Goal: Task Accomplishment & Management: Complete application form

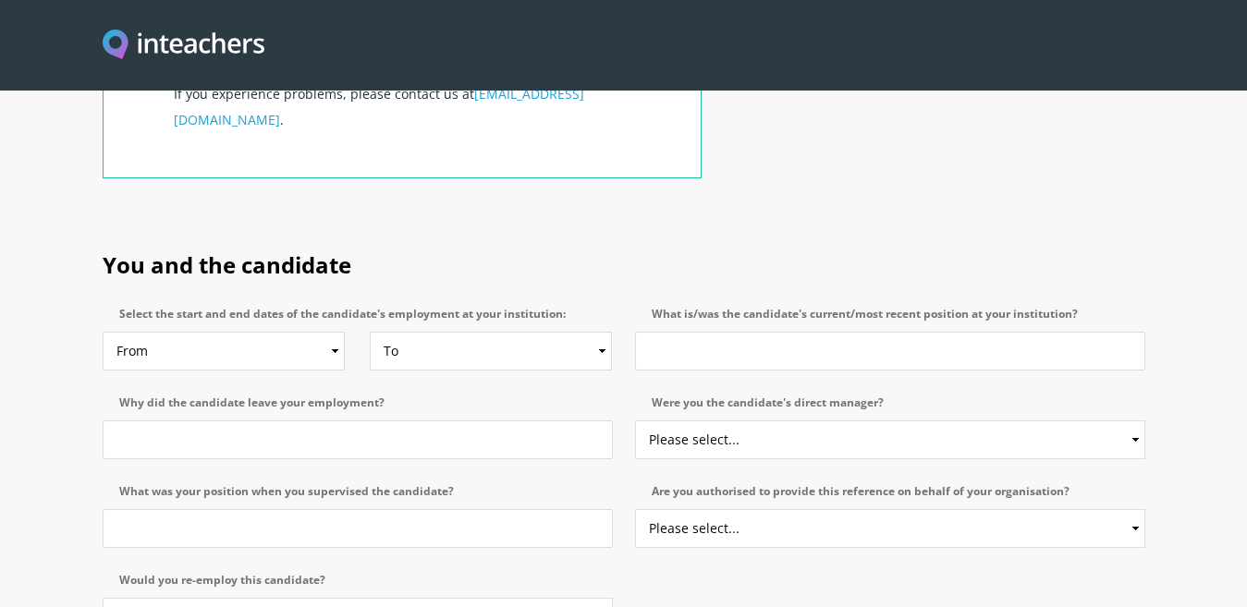
scroll to position [812, 0]
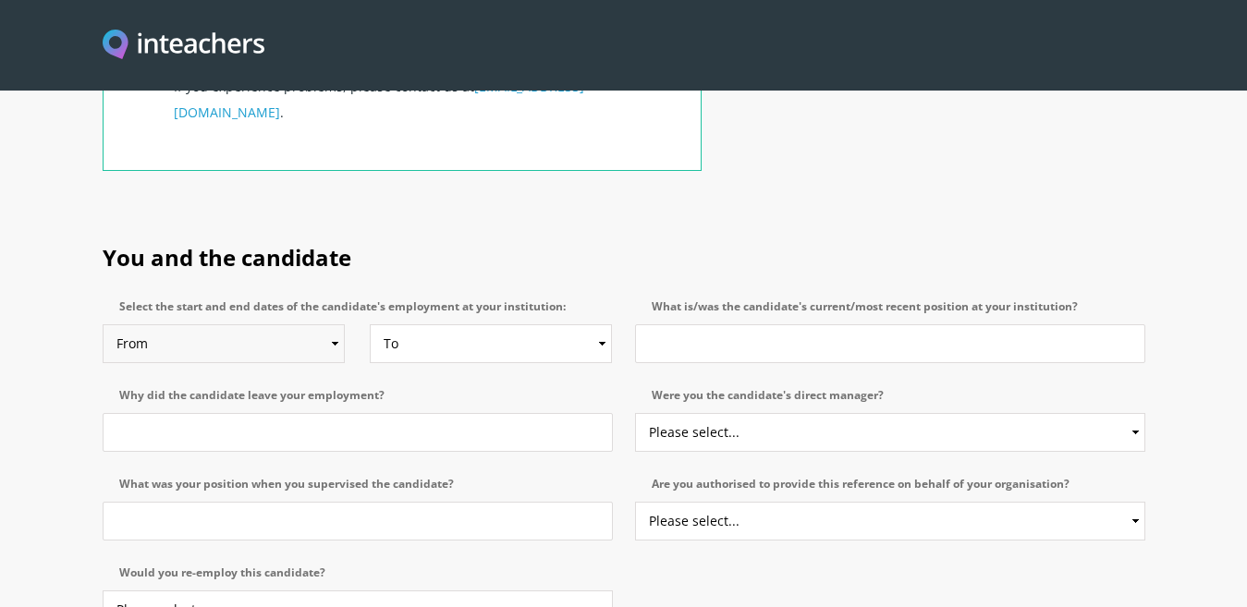
click at [335, 324] on select "From 2025 2024 2023 2022 2021 2020 2019 2018 2017 2016 2015 2014 2013 2012 2011…" at bounding box center [224, 343] width 242 height 39
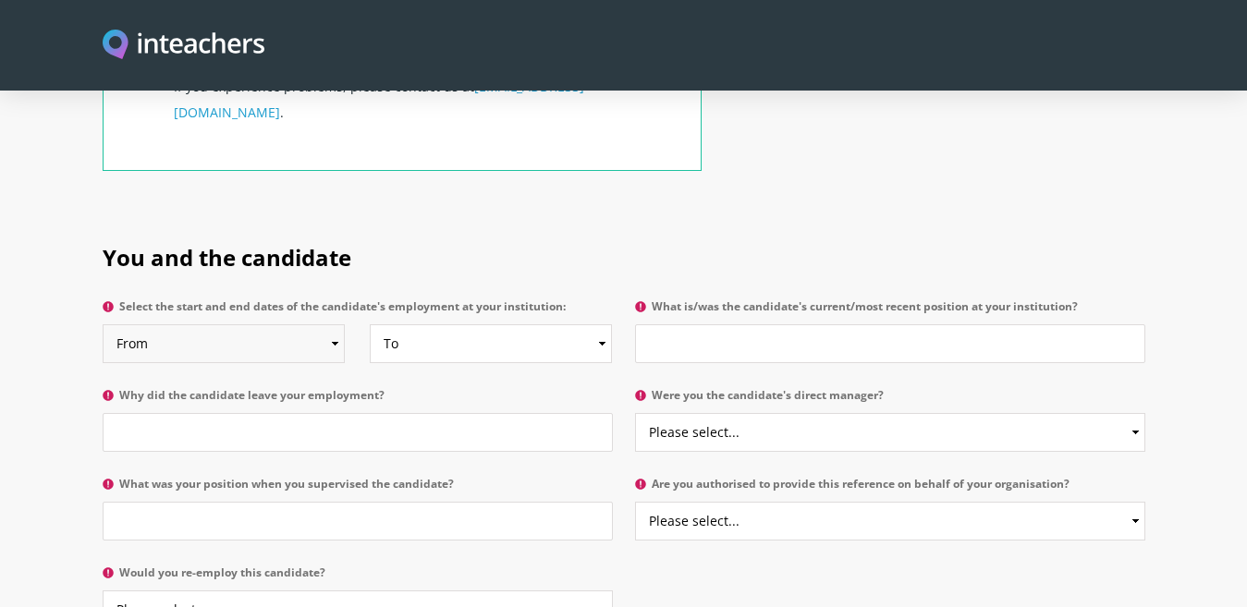
select select "2022"
click at [103, 324] on select "From 2025 2024 2023 2022 2021 2020 2019 2018 2017 2016 2015 2014 2013 2012 2011…" at bounding box center [224, 343] width 242 height 39
click at [603, 324] on select "To Currently 2025 2024 2023 2022 2021 2020 2019 2018 2017 2016 2015 2014 2013 2…" at bounding box center [491, 343] width 242 height 39
select select "2025"
click at [370, 324] on select "To Currently 2025 2024 2023 2022 2021 2020 2019 2018 2017 2016 2015 2014 2013 2…" at bounding box center [491, 343] width 242 height 39
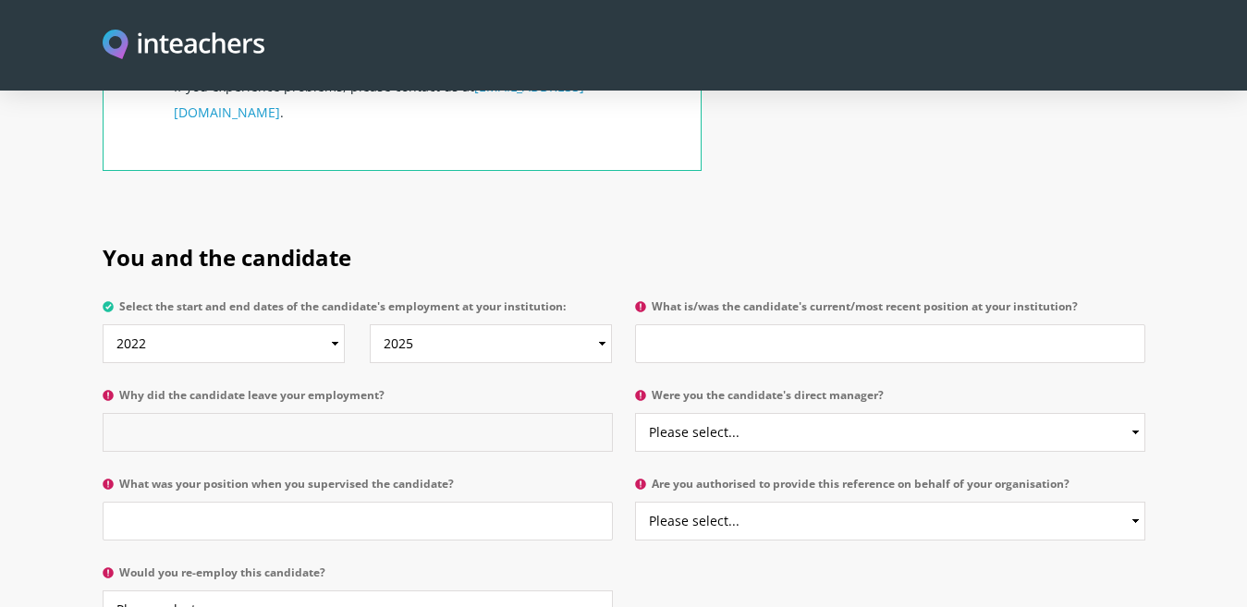
click at [166, 413] on input "Why did the candidate leave your employment?" at bounding box center [358, 432] width 510 height 39
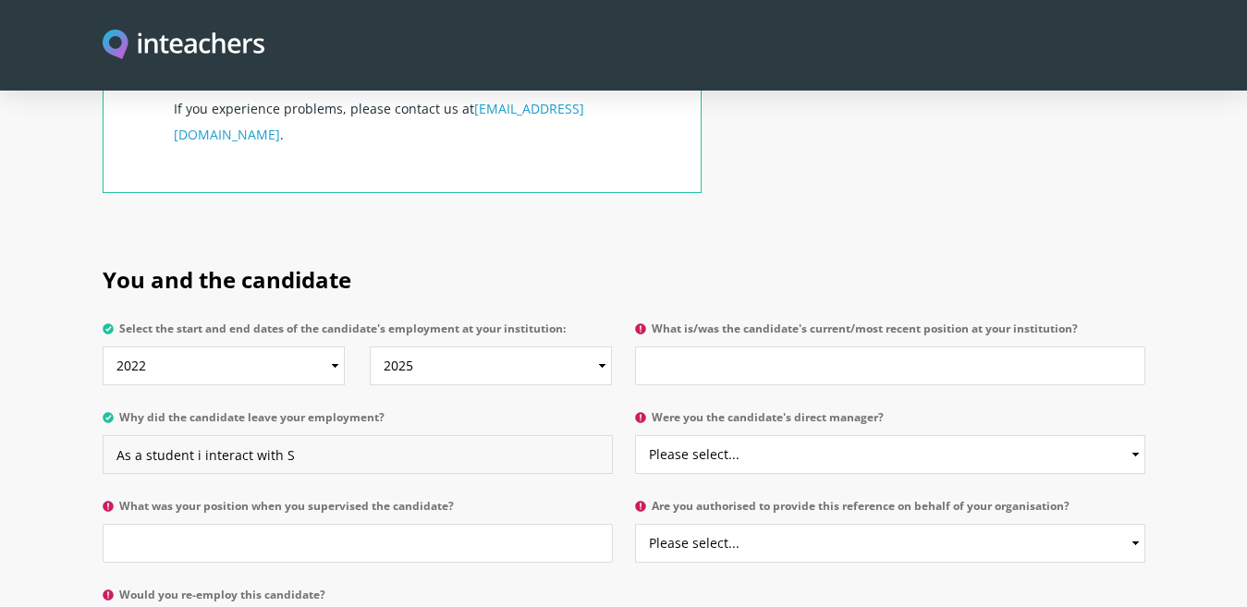
scroll to position [885, 0]
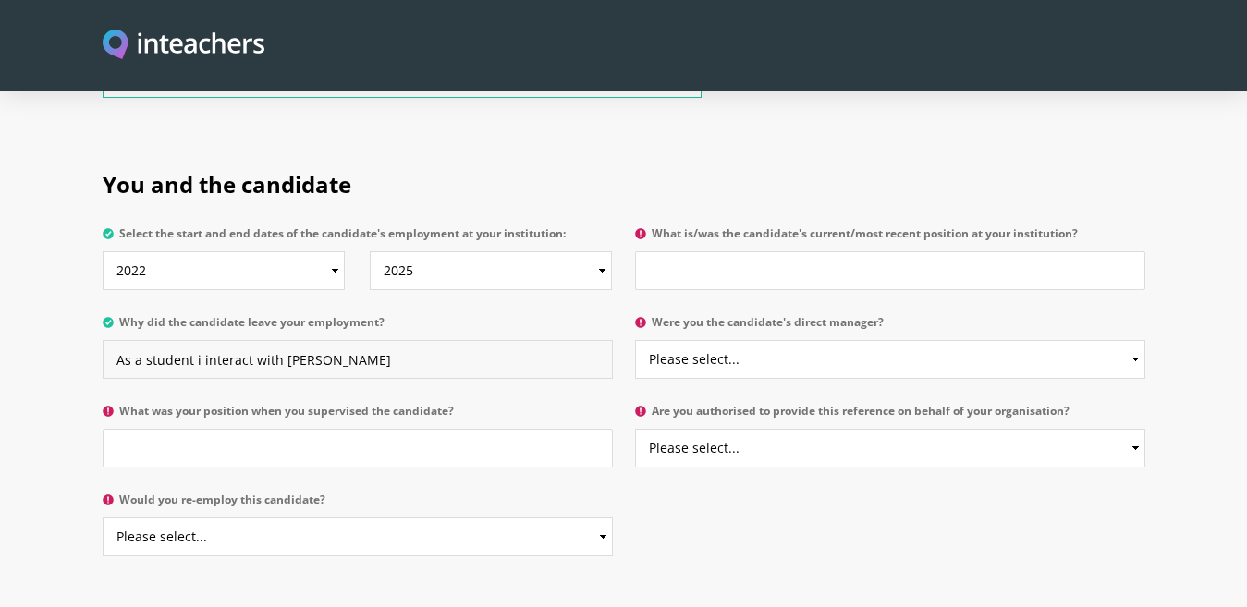
click at [140, 340] on input "As a student i interact with [PERSON_NAME]" at bounding box center [358, 359] width 510 height 39
drag, startPoint x: 192, startPoint y: 307, endPoint x: 139, endPoint y: 300, distance: 54.1
click at [139, 340] on input "As a student i interact with [PERSON_NAME]" at bounding box center [358, 359] width 510 height 39
type input "As a student i interact with [PERSON_NAME]"
click at [715, 340] on select "Please select... Yes No" at bounding box center [890, 359] width 510 height 39
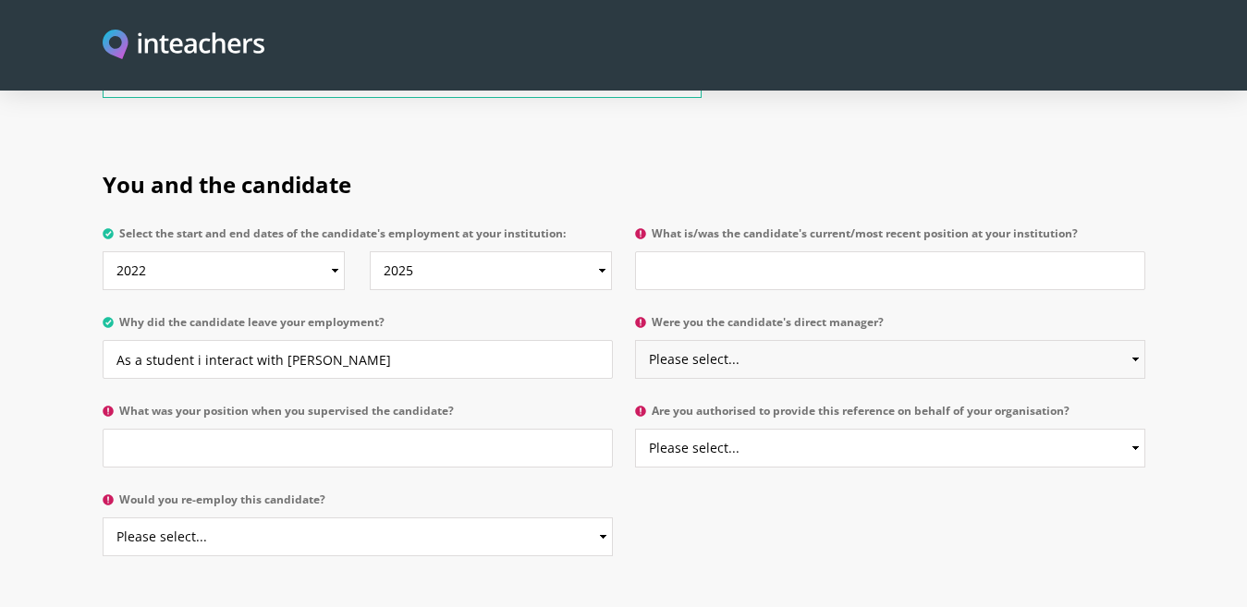
select select "No"
click at [635, 340] on select "Please select... Yes No" at bounding box center [890, 359] width 510 height 39
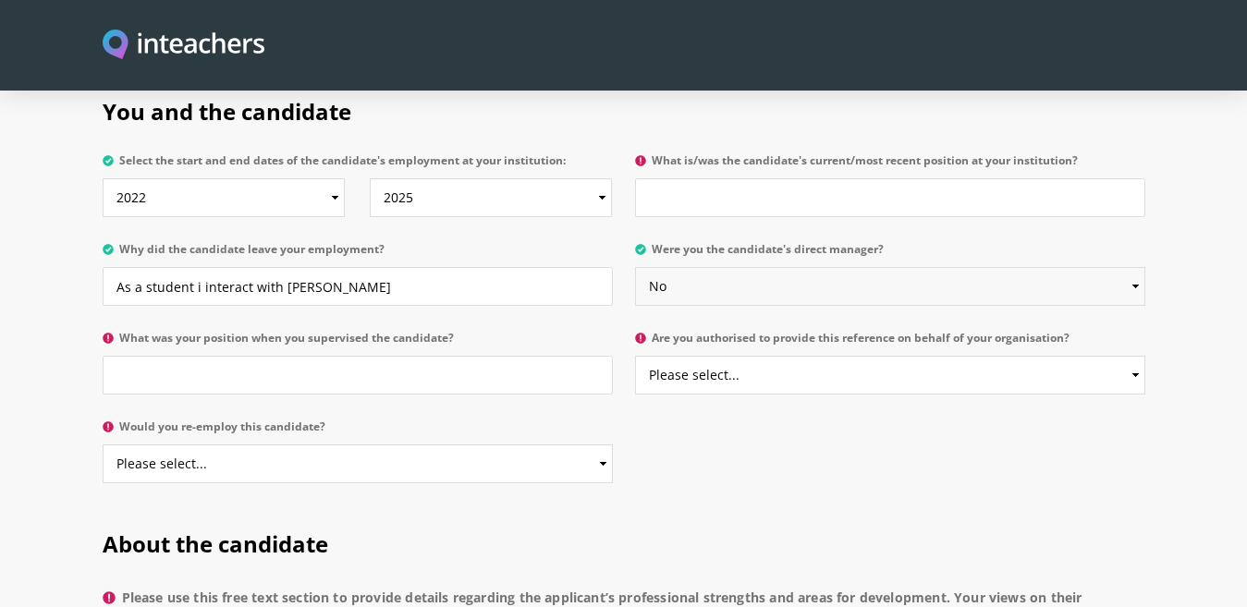
scroll to position [994, 0]
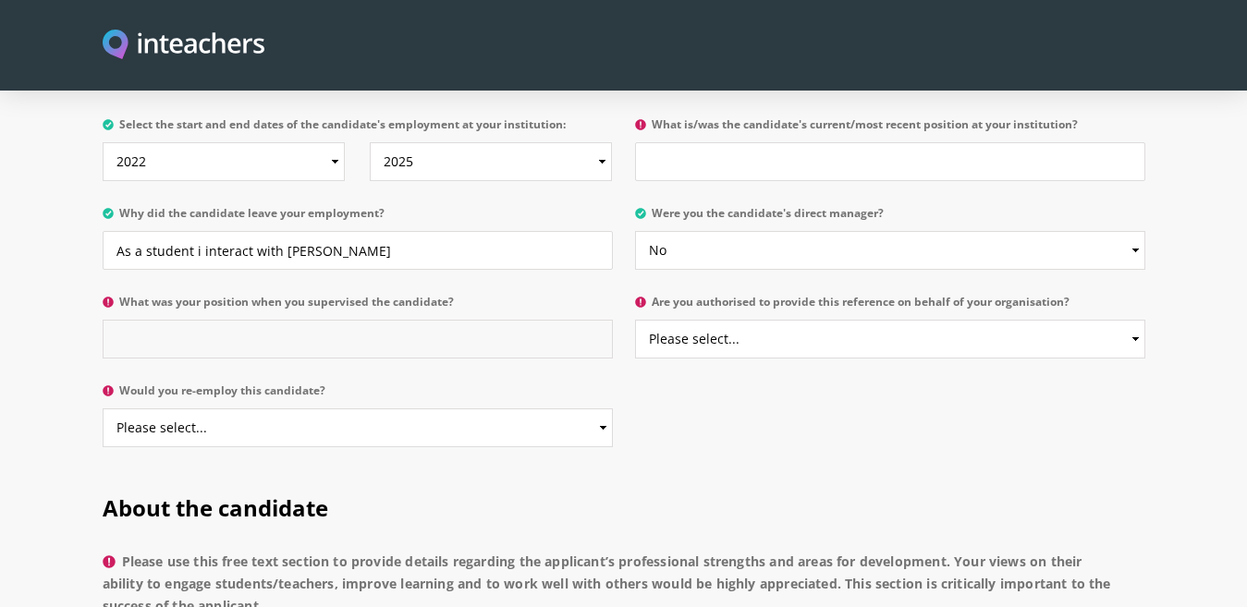
click at [180, 320] on input "What was your position when you supervised the candidate?" at bounding box center [358, 339] width 510 height 39
type input "Assistant Professor"
click at [692, 320] on select "Please select... Yes No" at bounding box center [890, 339] width 510 height 39
select select "Yes"
click at [635, 320] on select "Please select... Yes No" at bounding box center [890, 339] width 510 height 39
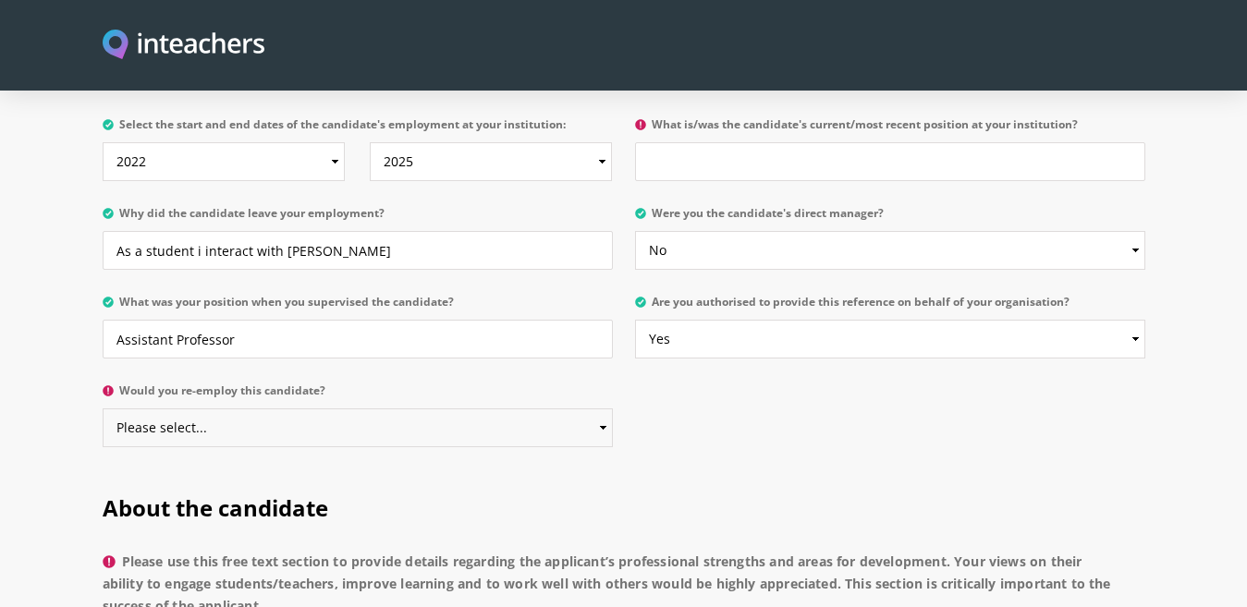
click at [599, 409] on select "Please select... Yes No" at bounding box center [358, 428] width 510 height 39
select select "Yes"
click at [103, 409] on select "Please select... Yes No" at bounding box center [358, 428] width 510 height 39
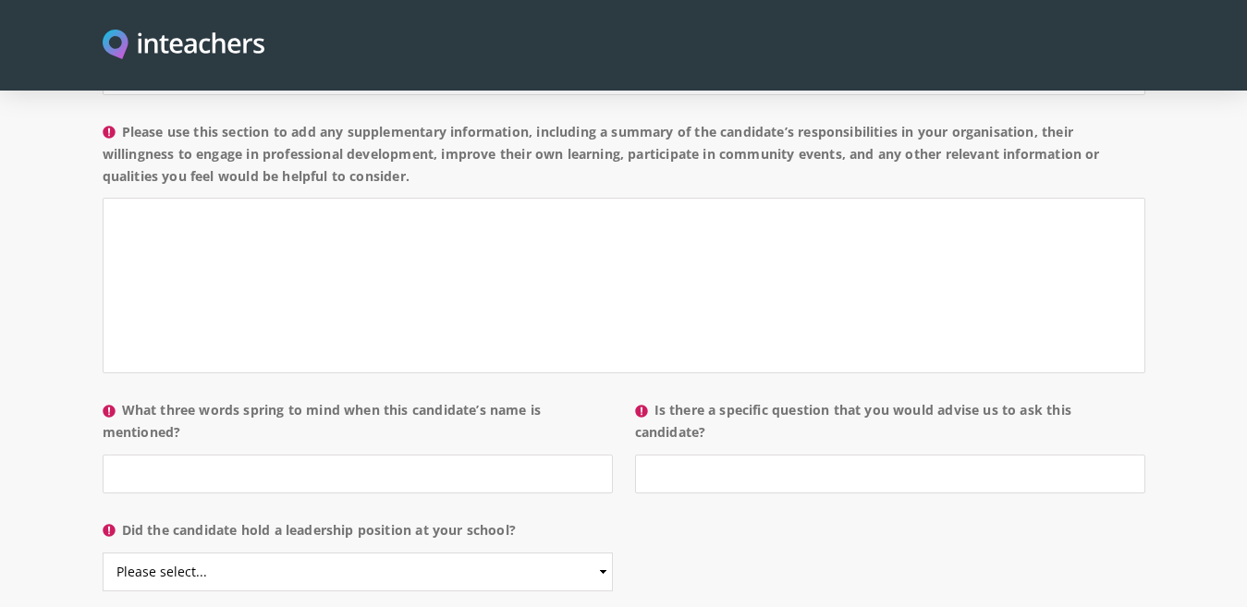
scroll to position [1637, 0]
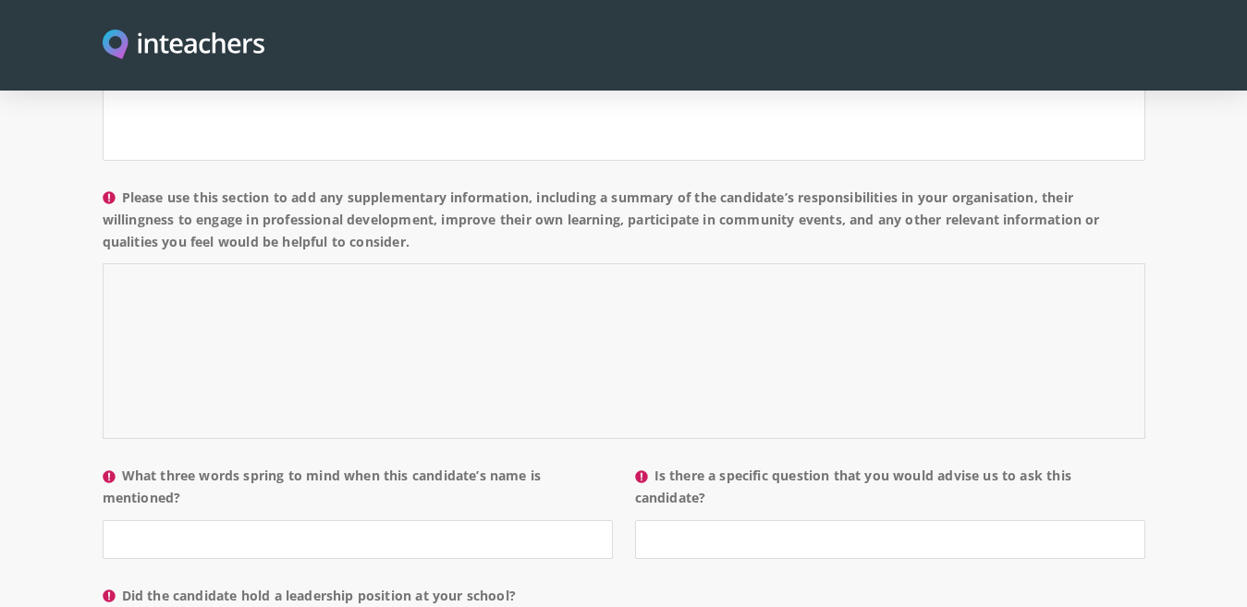
click at [380, 263] on textarea "Please use this section to add any supplementary information, including a summa…" at bounding box center [624, 351] width 1043 height 176
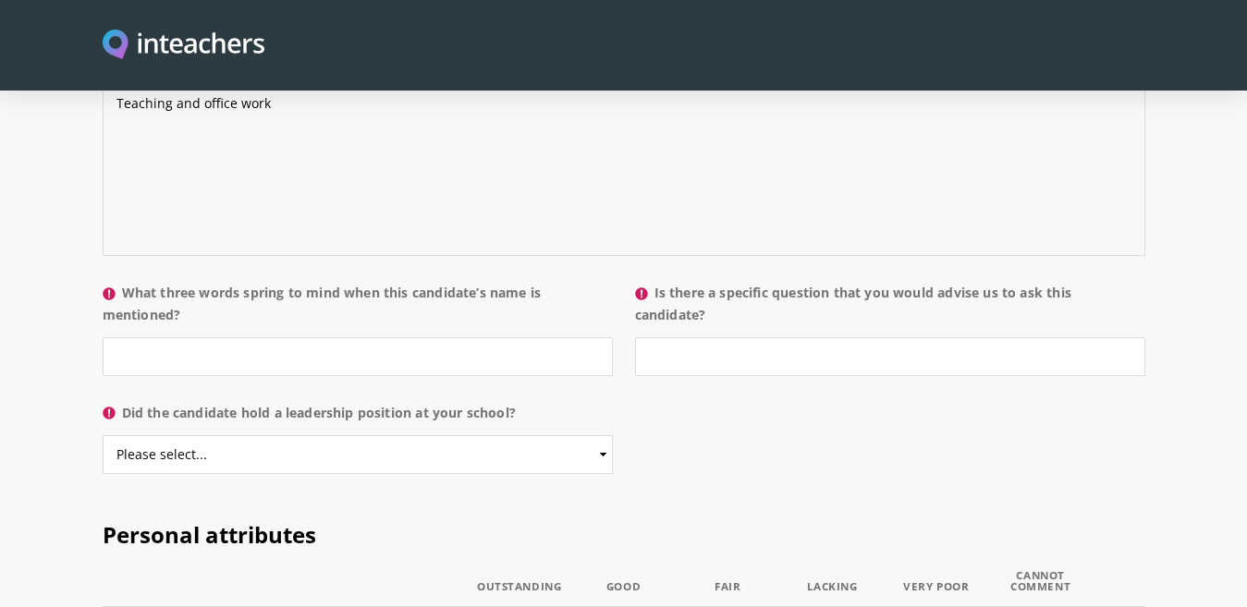
scroll to position [1835, 0]
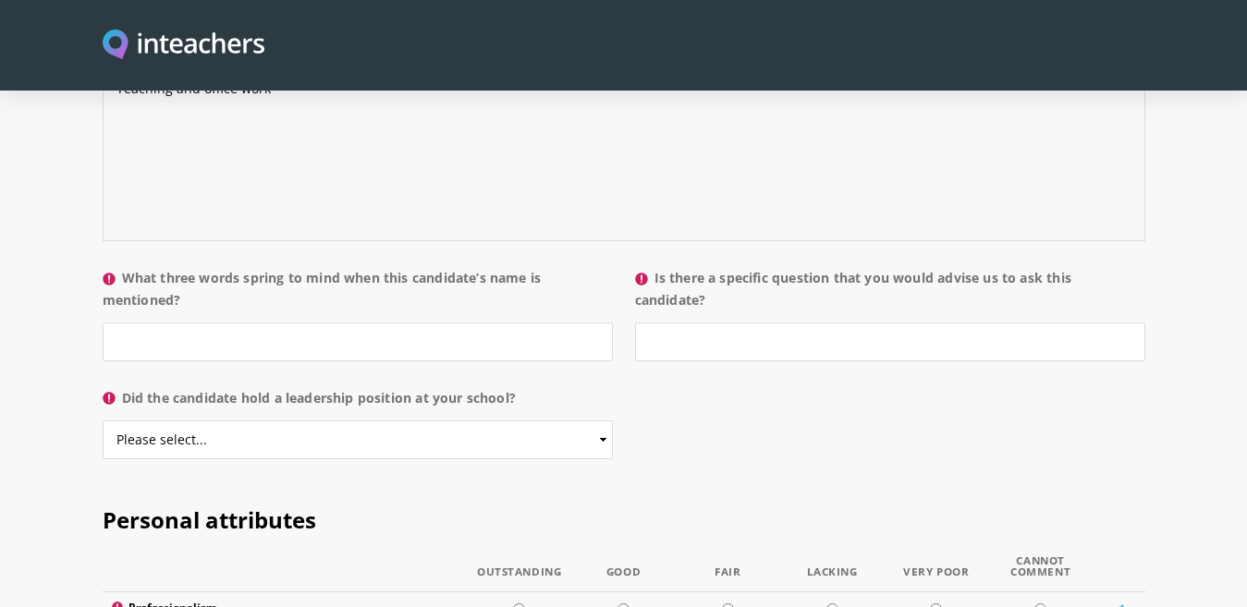
type textarea "Teaching and office work"
click at [194, 323] on input "What three words spring to mind when this candidate’s name is mentioned?" at bounding box center [358, 342] width 510 height 39
click at [168, 323] on input "excellent candicate" at bounding box center [358, 342] width 510 height 39
drag, startPoint x: 281, startPoint y: 295, endPoint x: 264, endPoint y: 281, distance: 21.7
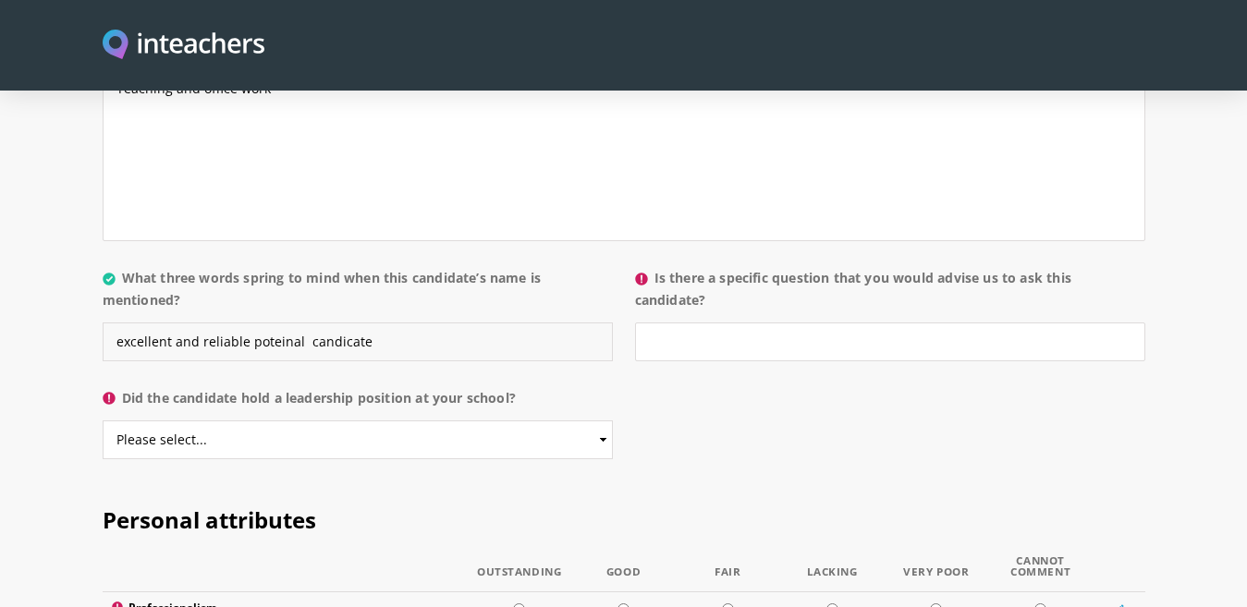
click at [264, 323] on input "excellent and reliable poteinal candicate" at bounding box center [358, 342] width 510 height 39
click at [275, 323] on input "excellent and reliable poteinal candicate" at bounding box center [358, 342] width 510 height 39
type input "excellent and reliable potential candidate"
click at [602, 421] on select "Please select... Yes No" at bounding box center [358, 440] width 510 height 39
select select "No"
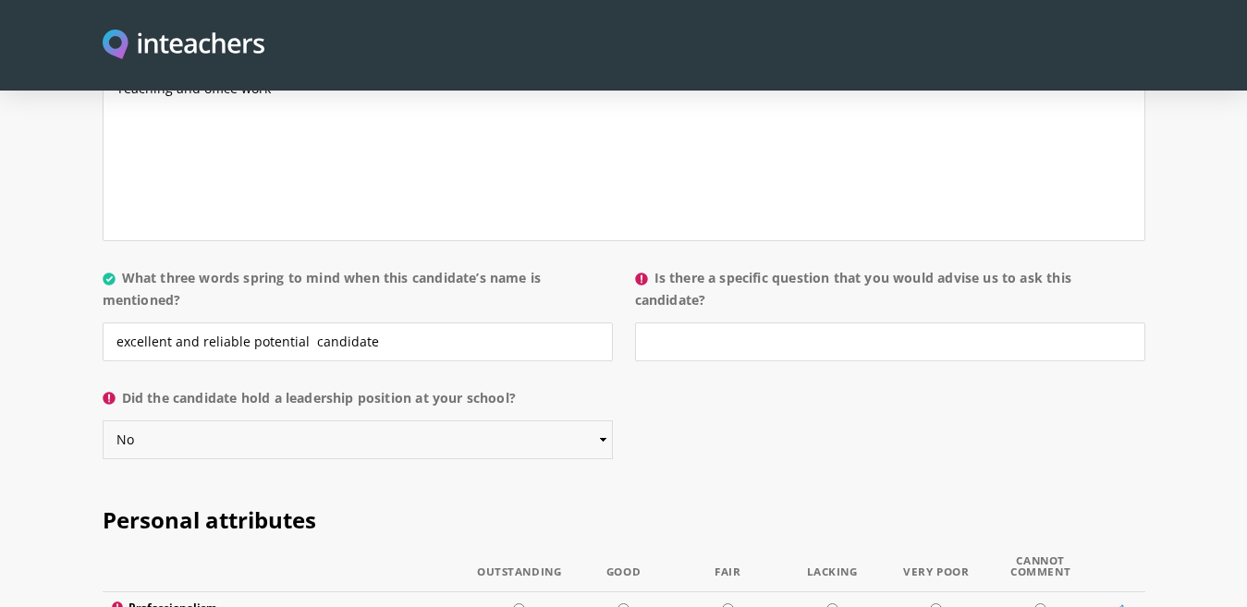
click at [103, 421] on select "Please select... Yes No" at bounding box center [358, 440] width 510 height 39
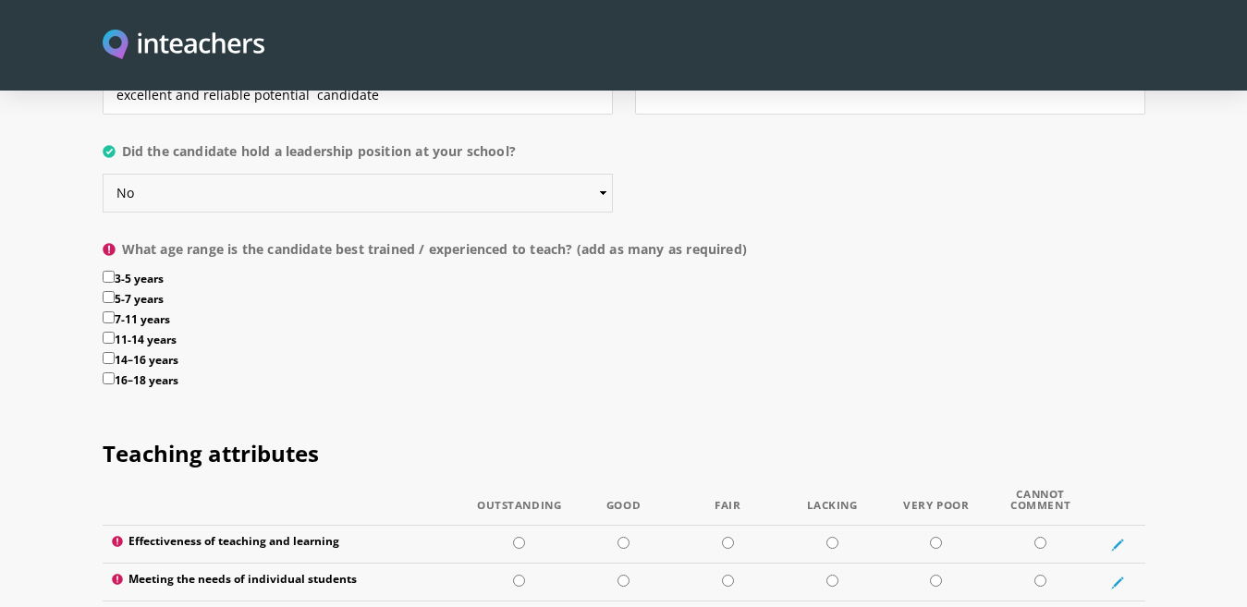
scroll to position [2099, 0]
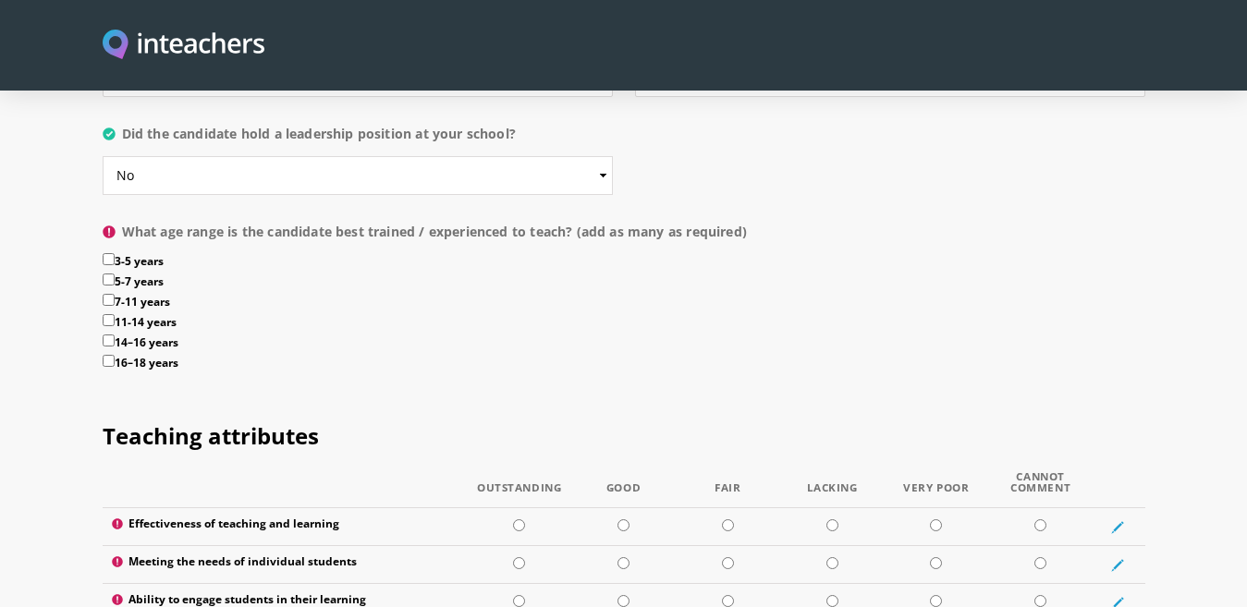
click at [110, 335] on input "14–16 years" at bounding box center [109, 341] width 12 height 12
checkbox input "true"
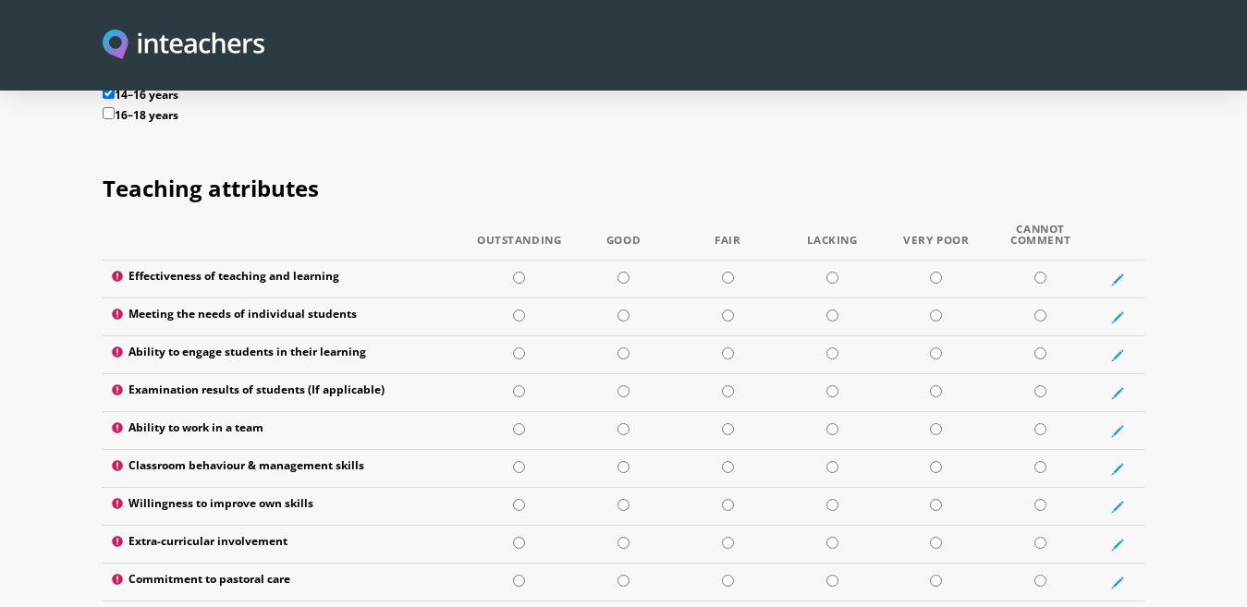
scroll to position [2380, 0]
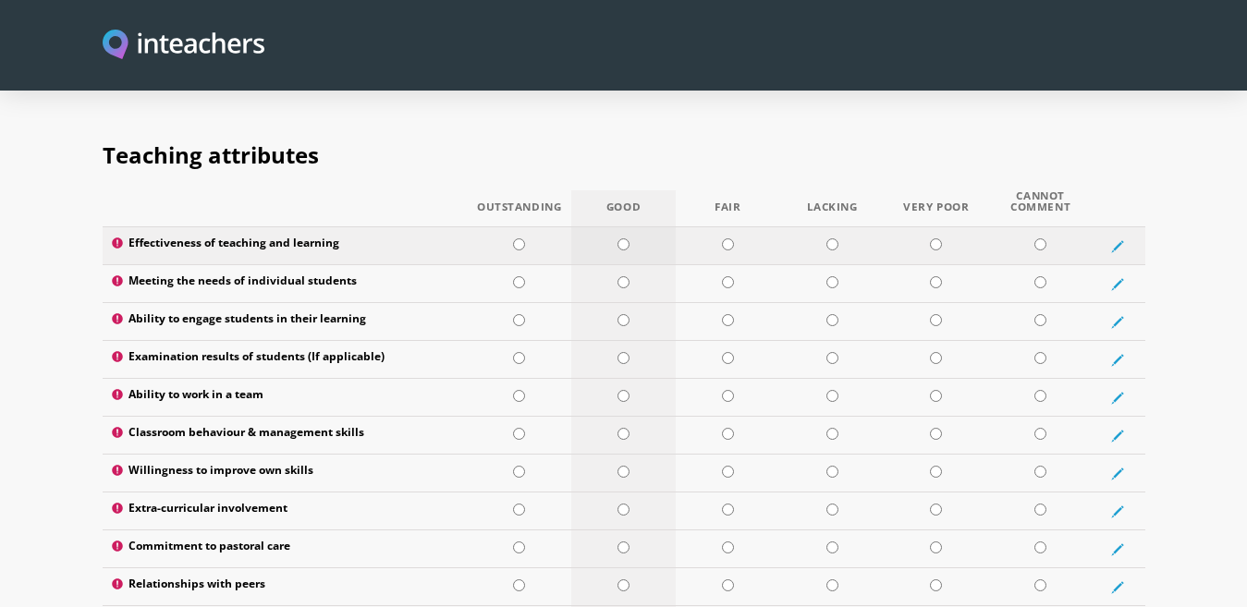
click at [621, 239] on input "radio" at bounding box center [624, 245] width 12 height 12
radio input "true"
click at [521, 276] on input "radio" at bounding box center [519, 282] width 12 height 12
radio input "true"
click at [623, 314] on input "radio" at bounding box center [624, 320] width 12 height 12
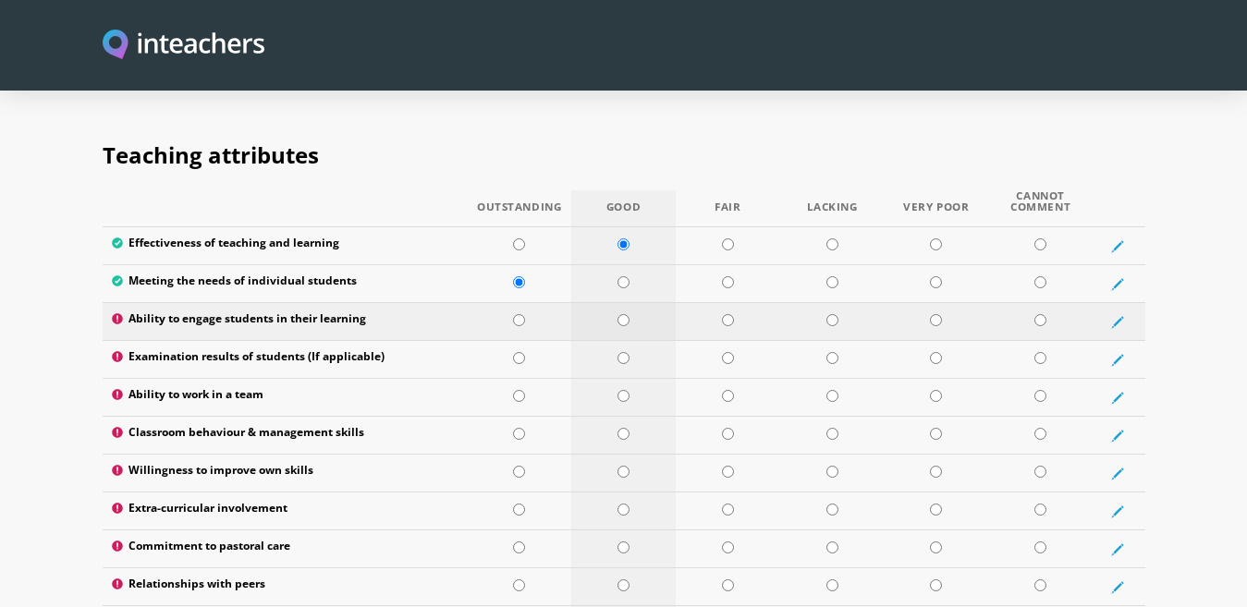
radio input "true"
click at [626, 352] on input "radio" at bounding box center [624, 358] width 12 height 12
radio input "true"
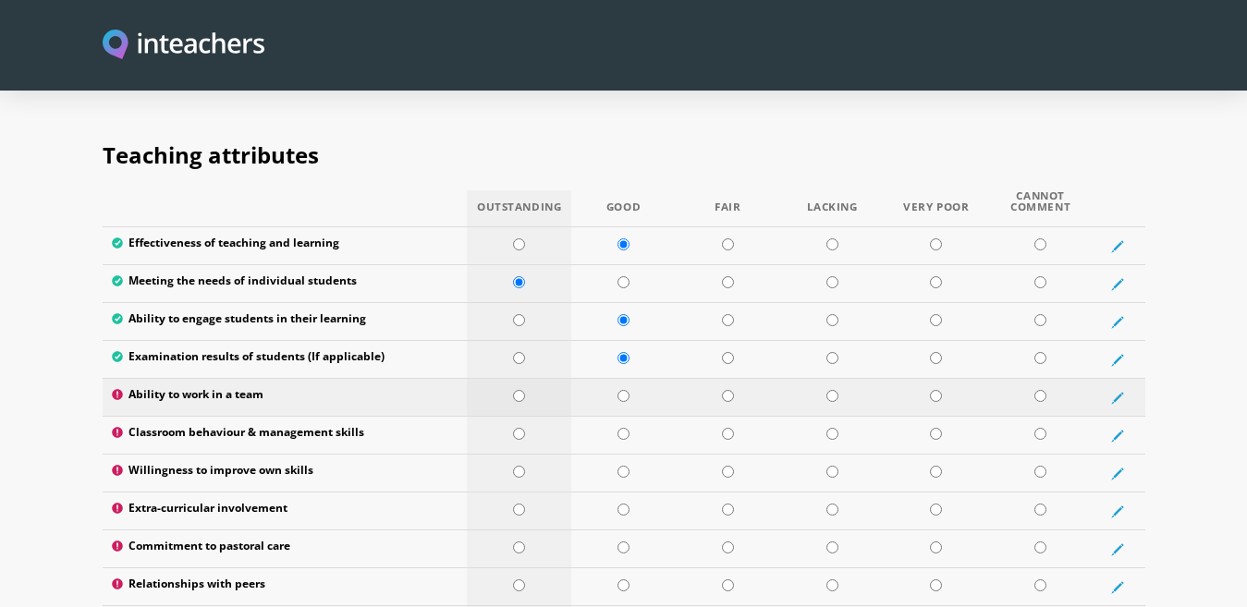
click at [523, 390] on input "radio" at bounding box center [519, 396] width 12 height 12
radio input "true"
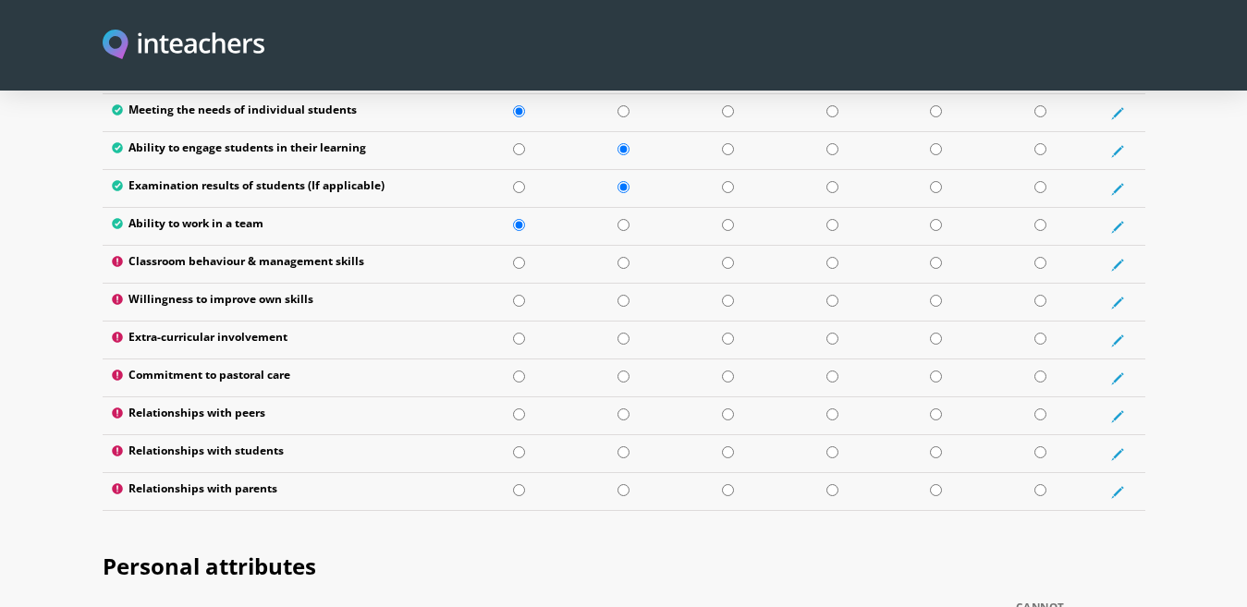
scroll to position [2577, 0]
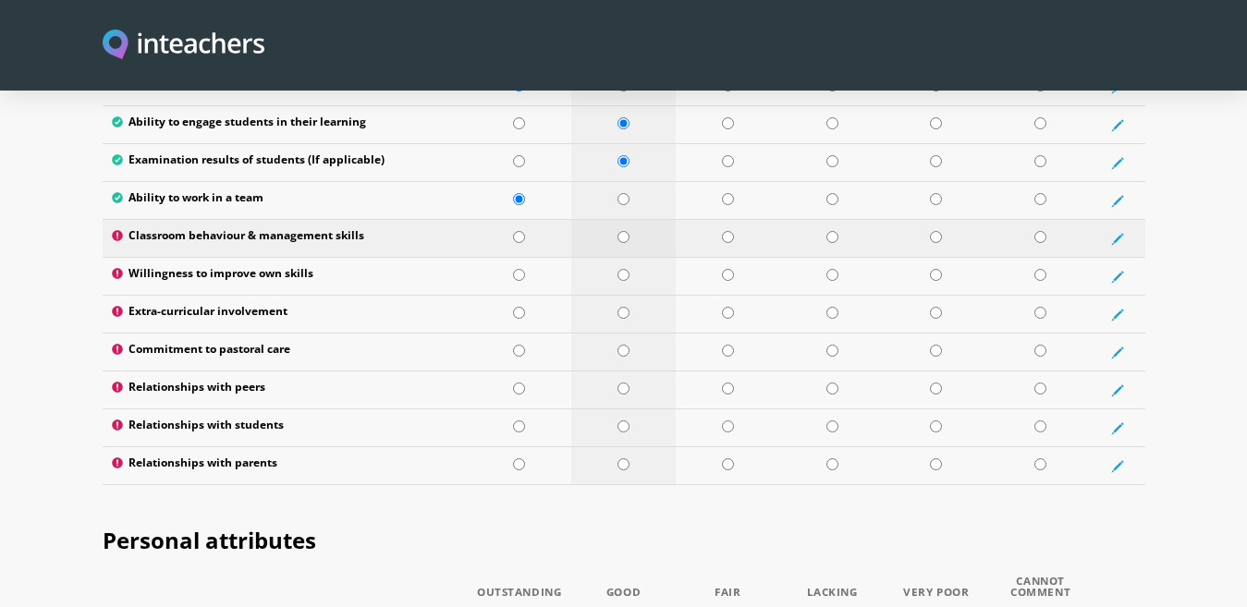
click at [624, 231] on input "radio" at bounding box center [624, 237] width 12 height 12
radio input "true"
click at [621, 269] on input "radio" at bounding box center [624, 275] width 12 height 12
radio input "true"
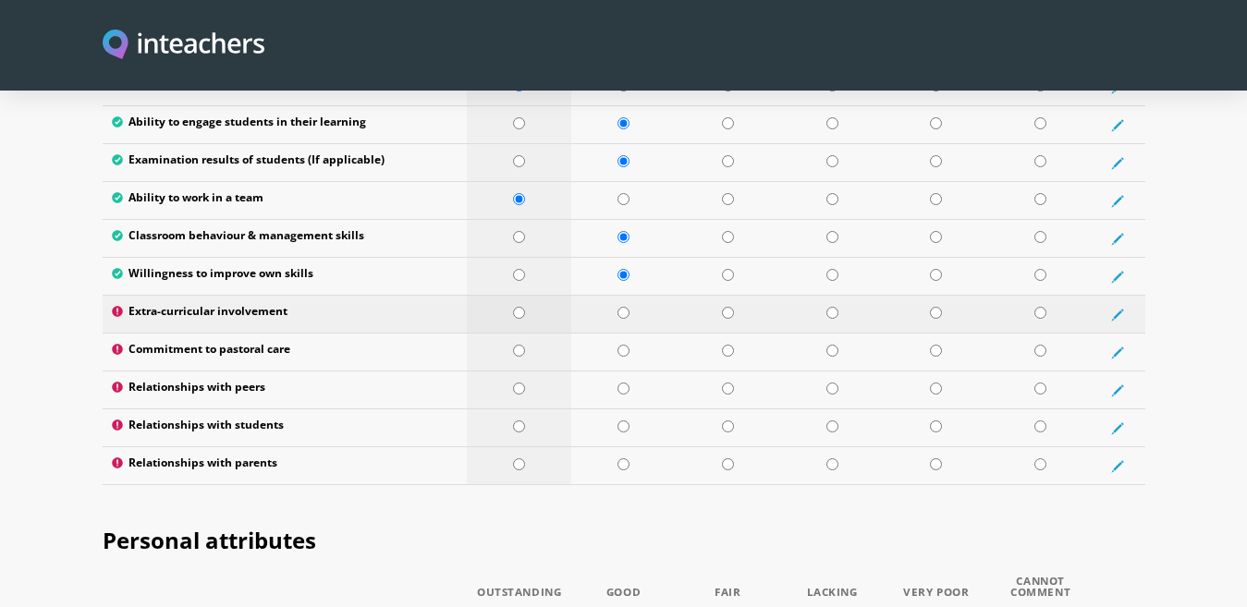
click at [522, 307] on input "radio" at bounding box center [519, 313] width 12 height 12
radio input "true"
click at [519, 345] on input "radio" at bounding box center [519, 351] width 12 height 12
radio input "true"
click at [519, 383] on input "radio" at bounding box center [519, 389] width 12 height 12
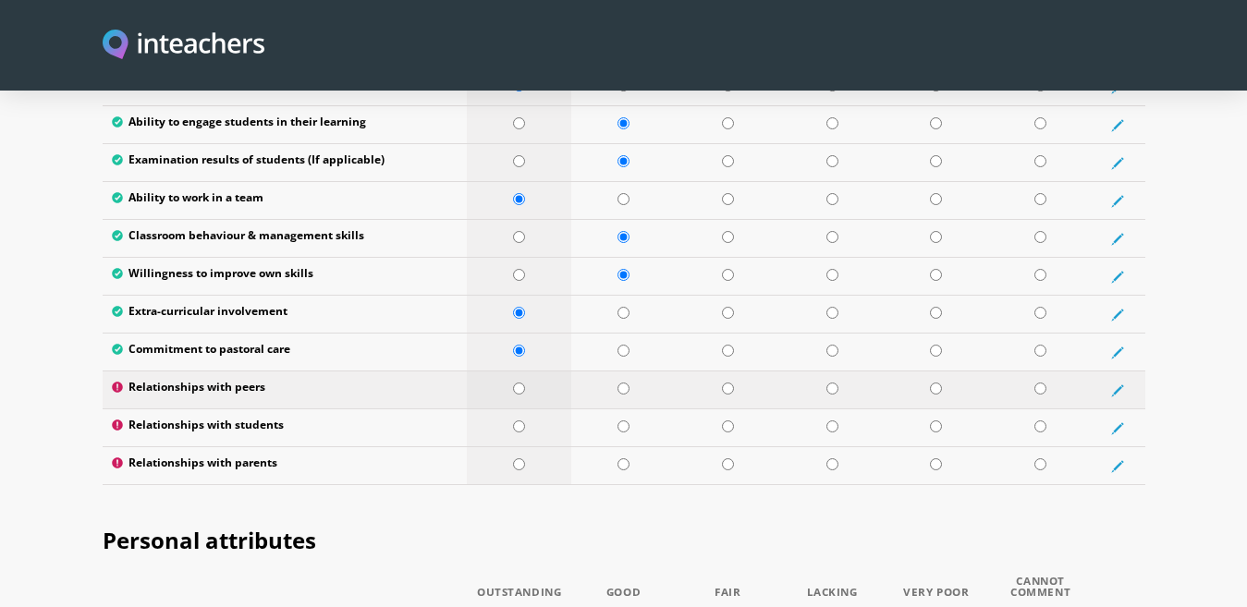
radio input "true"
click at [623, 421] on input "radio" at bounding box center [624, 427] width 12 height 12
radio input "true"
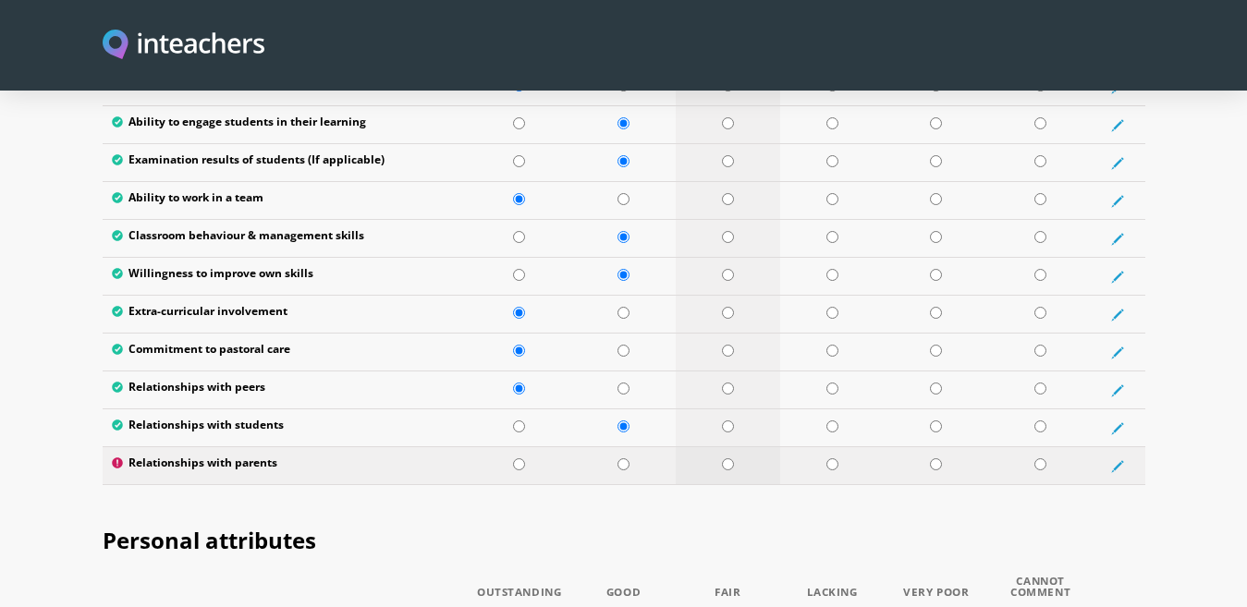
click at [734, 447] on td at bounding box center [728, 466] width 104 height 38
radio input "true"
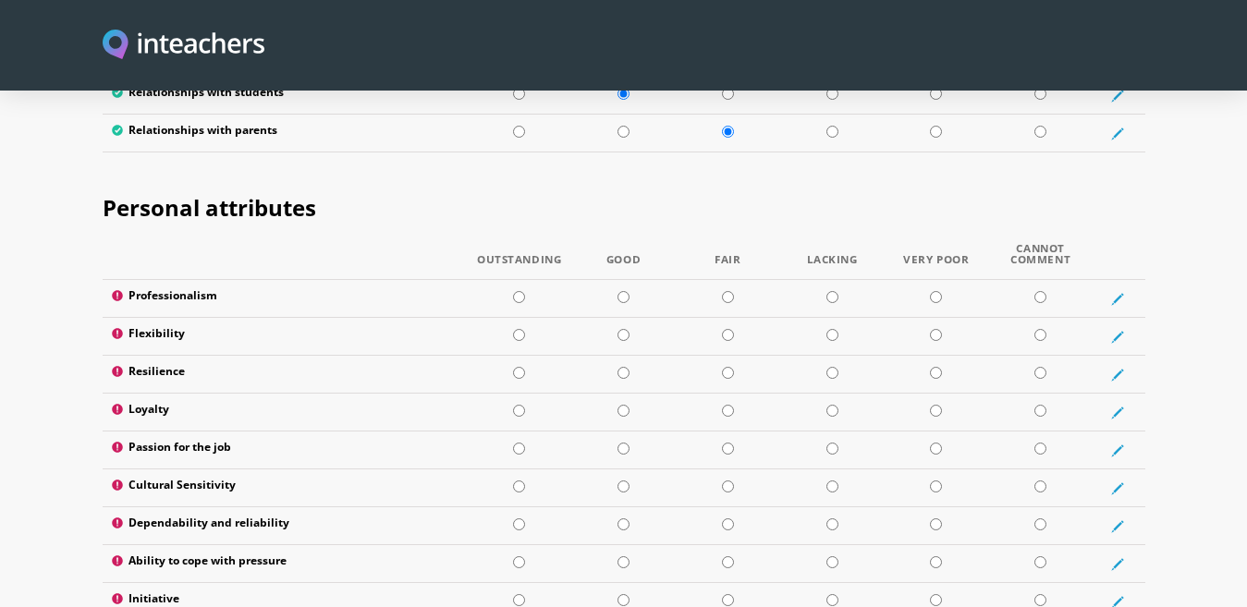
scroll to position [2902, 0]
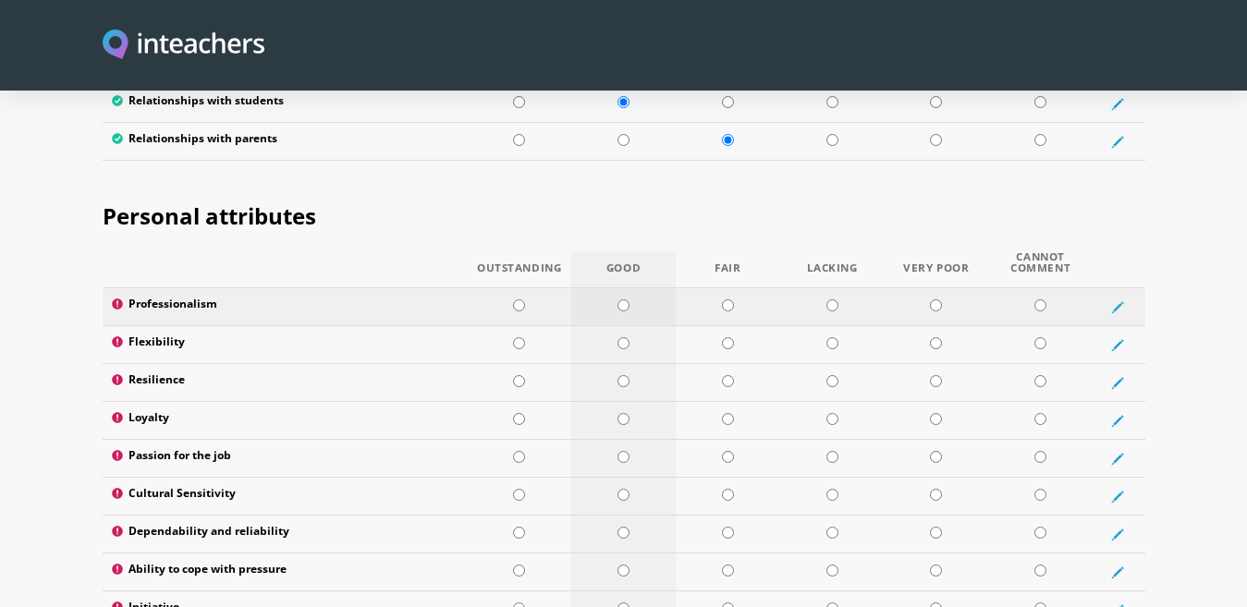
click at [624, 300] on input "radio" at bounding box center [624, 306] width 12 height 12
radio input "true"
click at [628, 337] on input "radio" at bounding box center [624, 343] width 12 height 12
radio input "true"
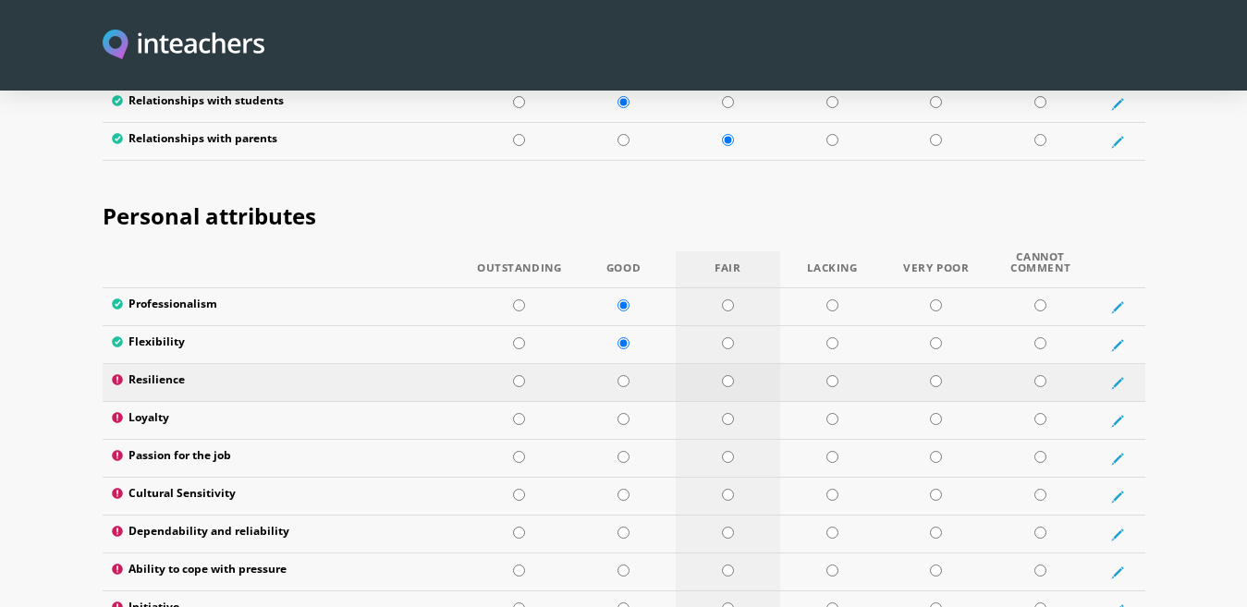
click at [724, 375] on input "radio" at bounding box center [728, 381] width 12 height 12
radio input "true"
click at [727, 413] on input "radio" at bounding box center [728, 419] width 12 height 12
radio input "true"
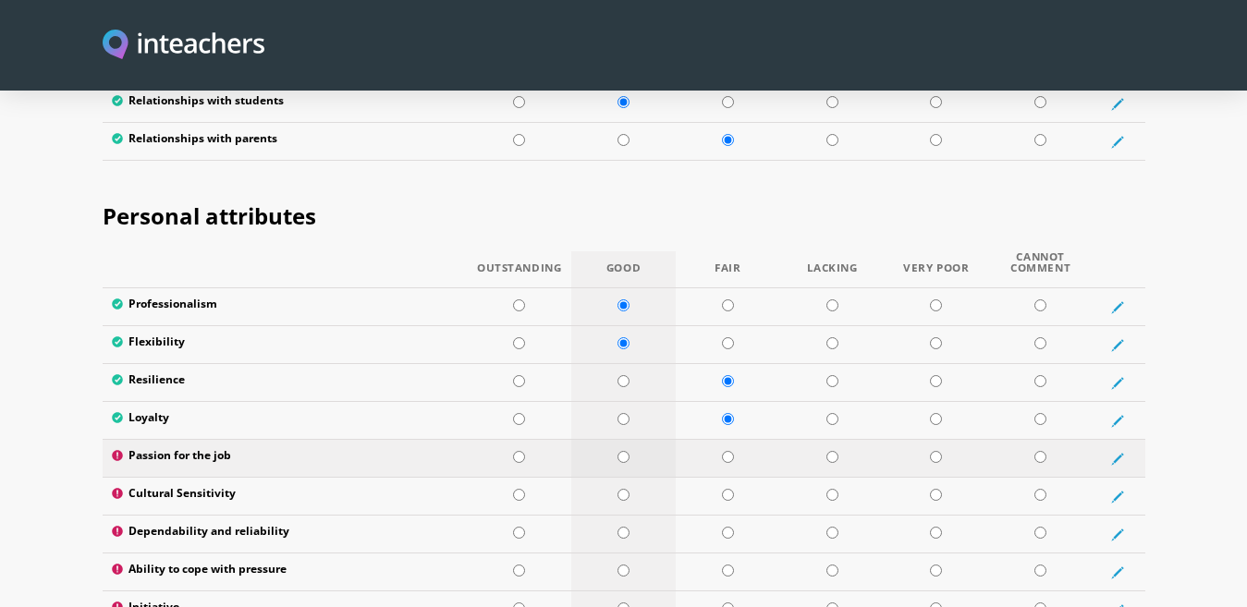
click at [623, 451] on input "radio" at bounding box center [624, 457] width 12 height 12
radio input "true"
click at [517, 489] on input "radio" at bounding box center [519, 495] width 12 height 12
radio input "true"
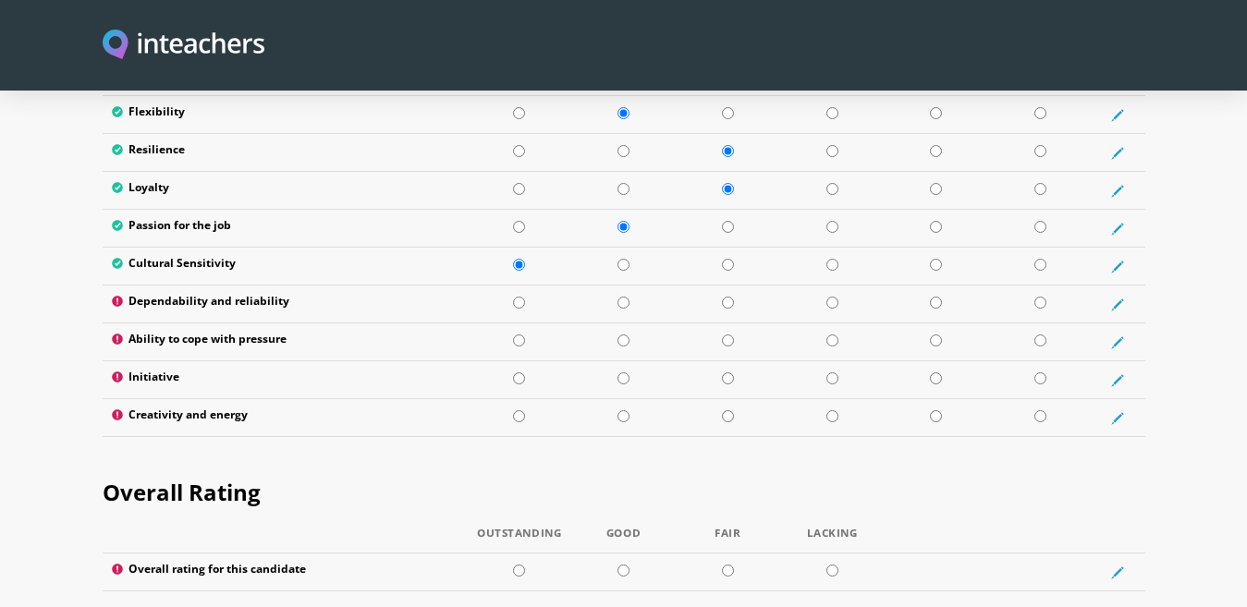
scroll to position [3124, 0]
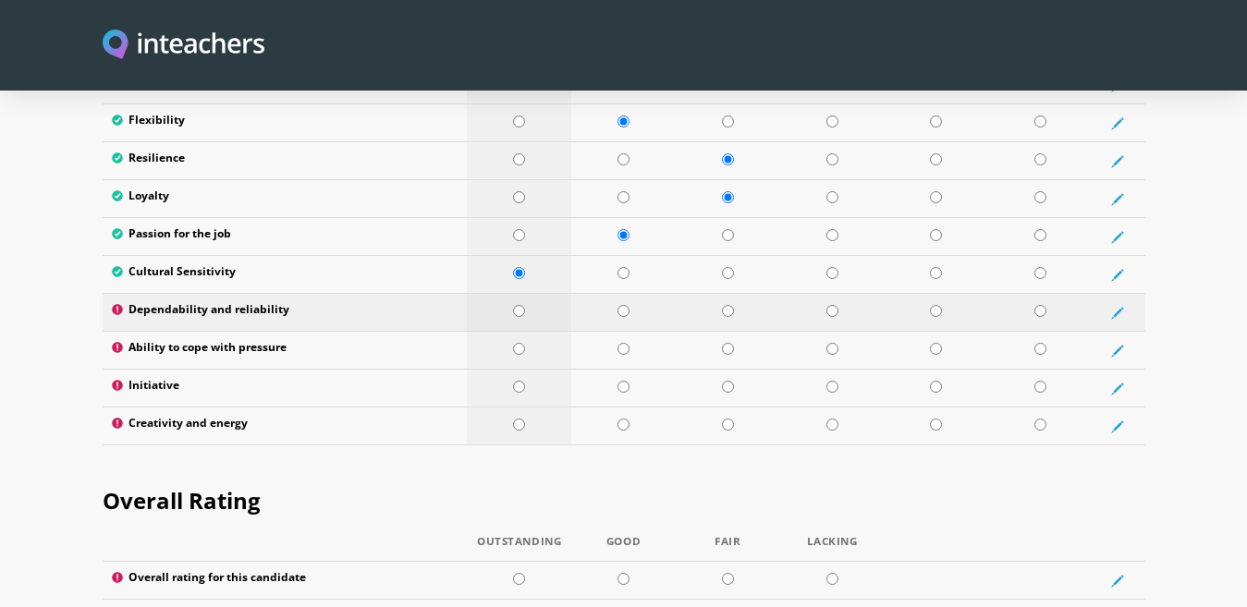
click at [521, 305] on input "radio" at bounding box center [519, 311] width 12 height 12
radio input "true"
click at [622, 343] on input "radio" at bounding box center [624, 349] width 12 height 12
radio input "true"
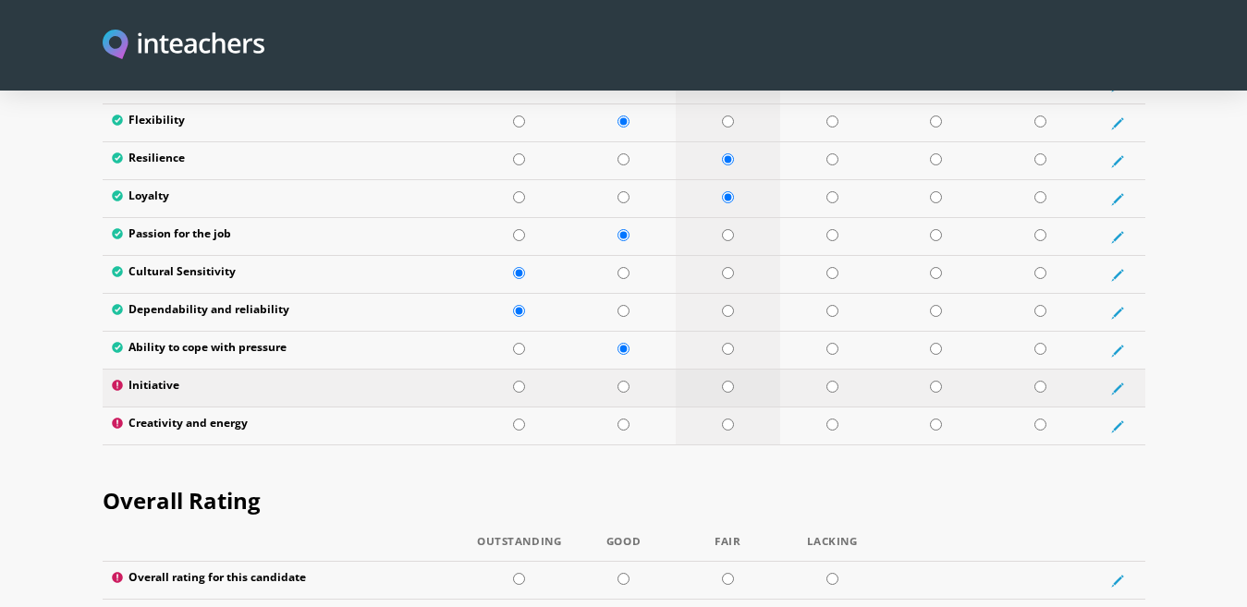
click at [726, 370] on td at bounding box center [728, 389] width 104 height 38
radio input "true"
click at [514, 419] on input "radio" at bounding box center [519, 425] width 12 height 12
radio input "true"
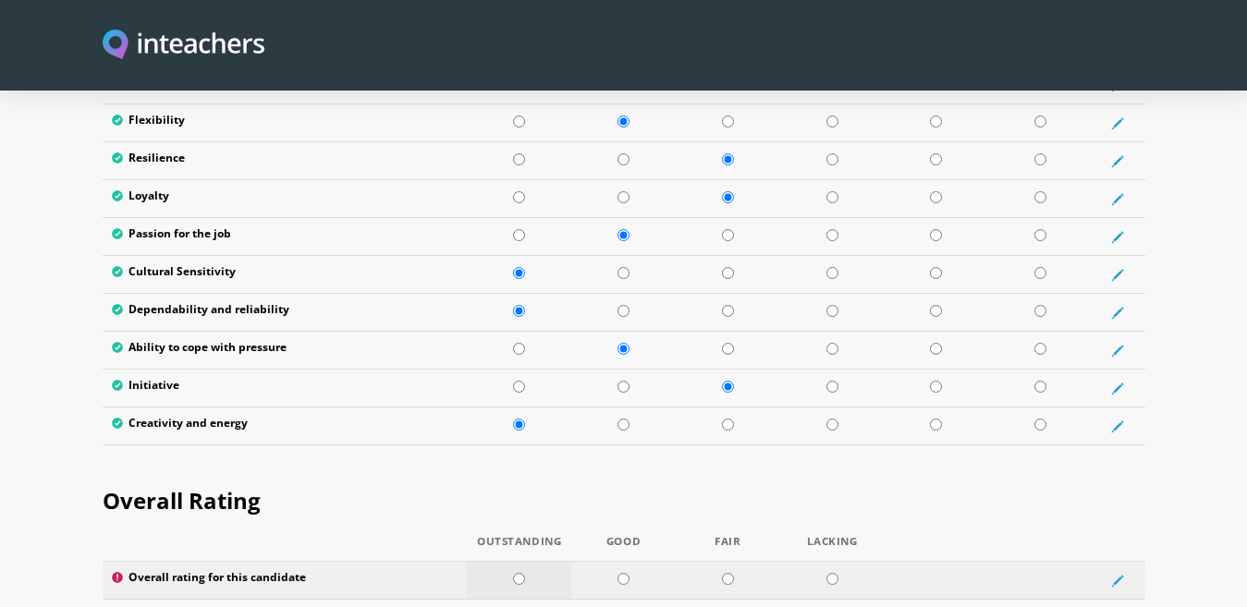
click at [520, 573] on input "radio" at bounding box center [519, 579] width 12 height 12
radio input "true"
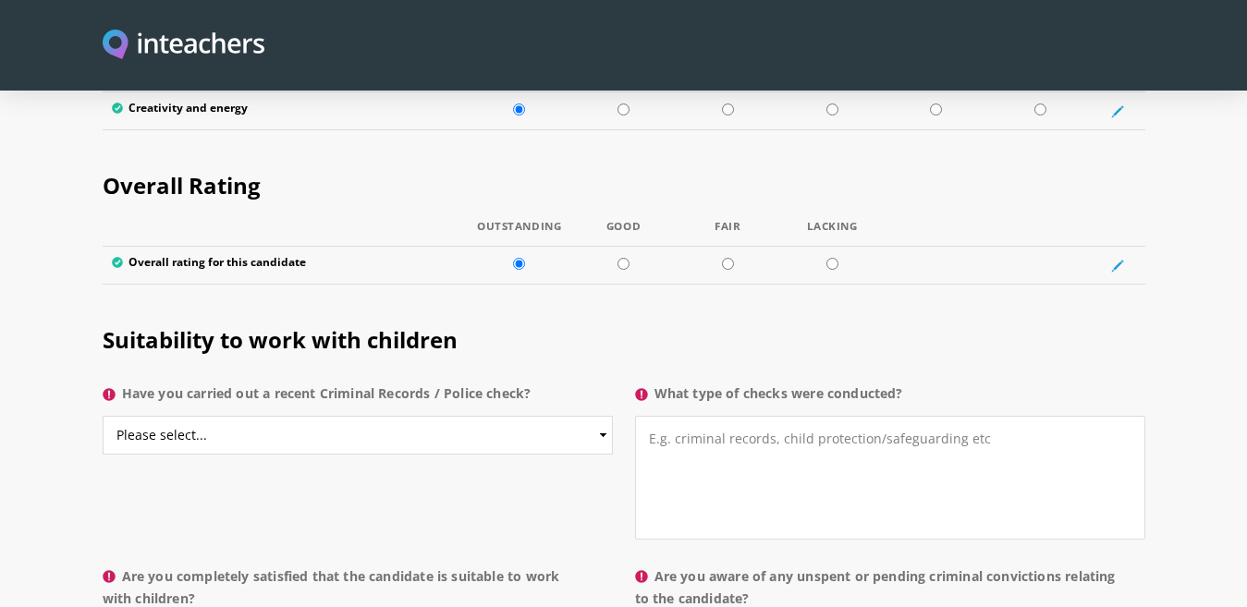
scroll to position [3499, 0]
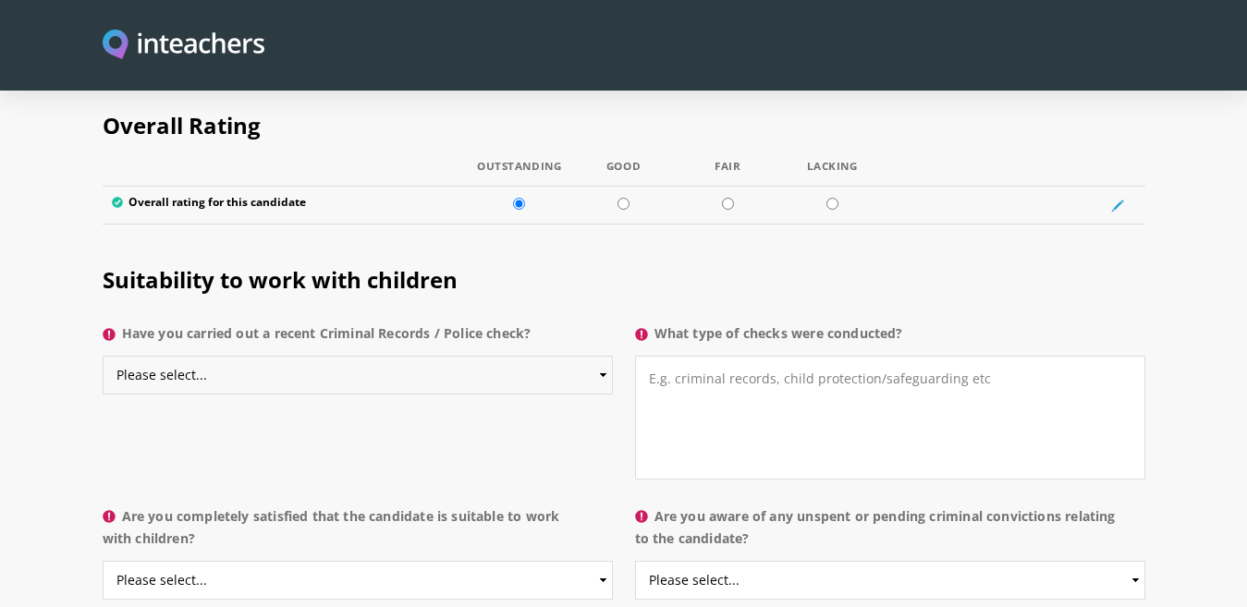
click at [603, 356] on select "Please select... Yes No Do not know" at bounding box center [358, 375] width 510 height 39
select select "No"
click at [103, 356] on select "Please select... Yes No Do not know" at bounding box center [358, 375] width 510 height 39
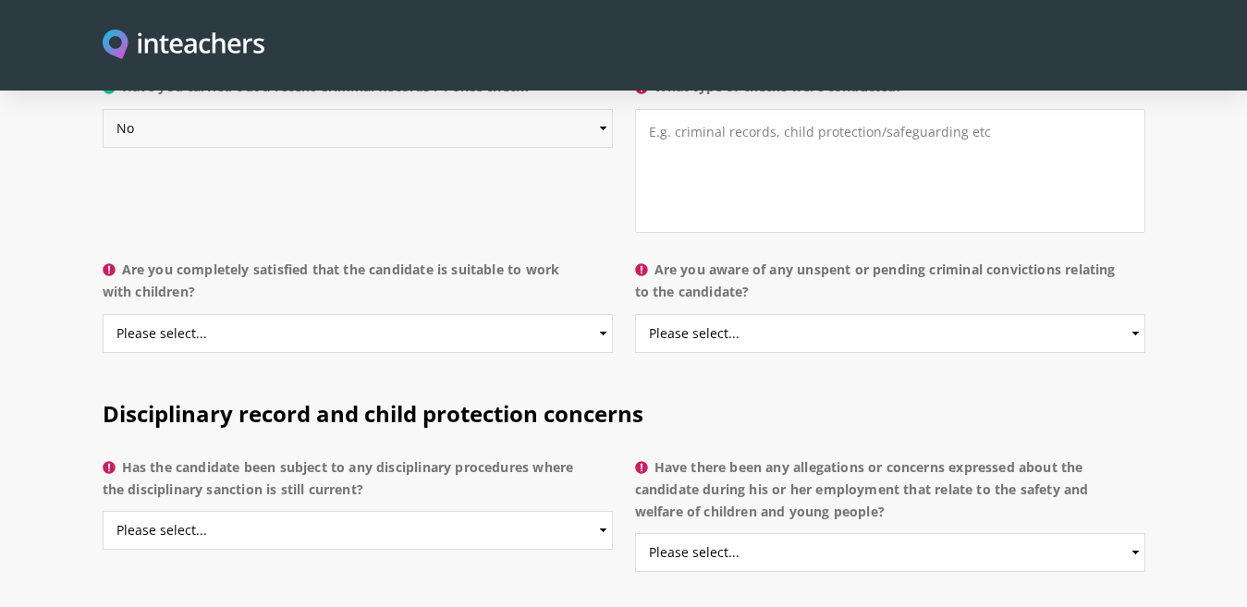
scroll to position [3763, 0]
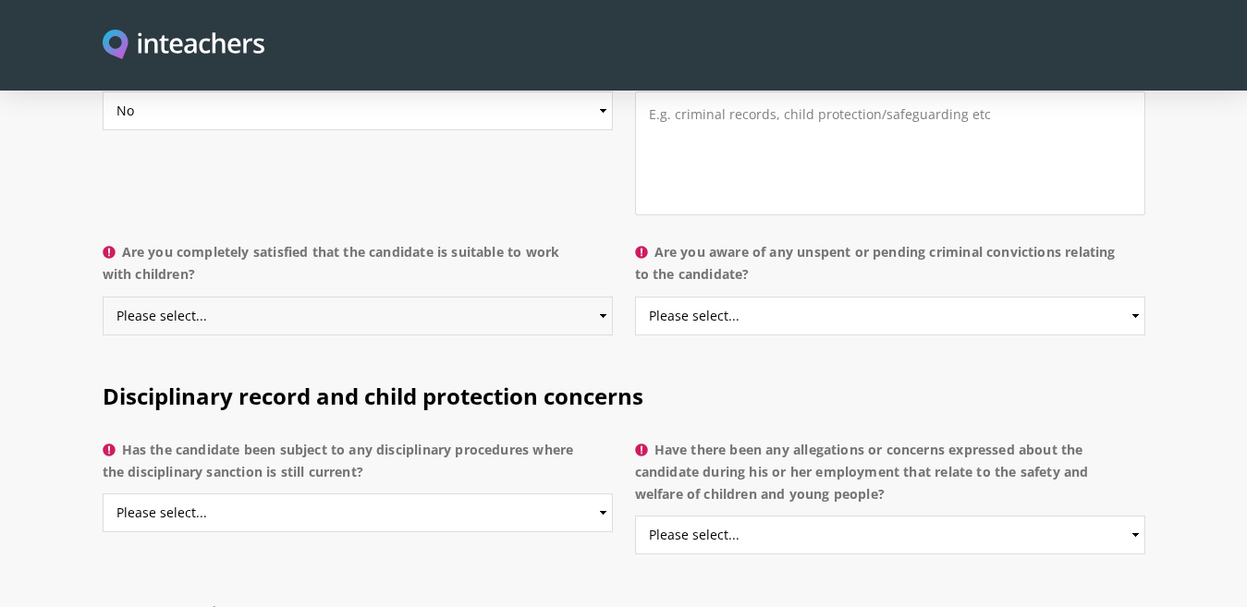
click at [487, 297] on select "Please select... Yes No Do not know" at bounding box center [358, 316] width 510 height 39
select select "Yes"
click at [103, 297] on select "Please select... Yes No Do not know" at bounding box center [358, 316] width 510 height 39
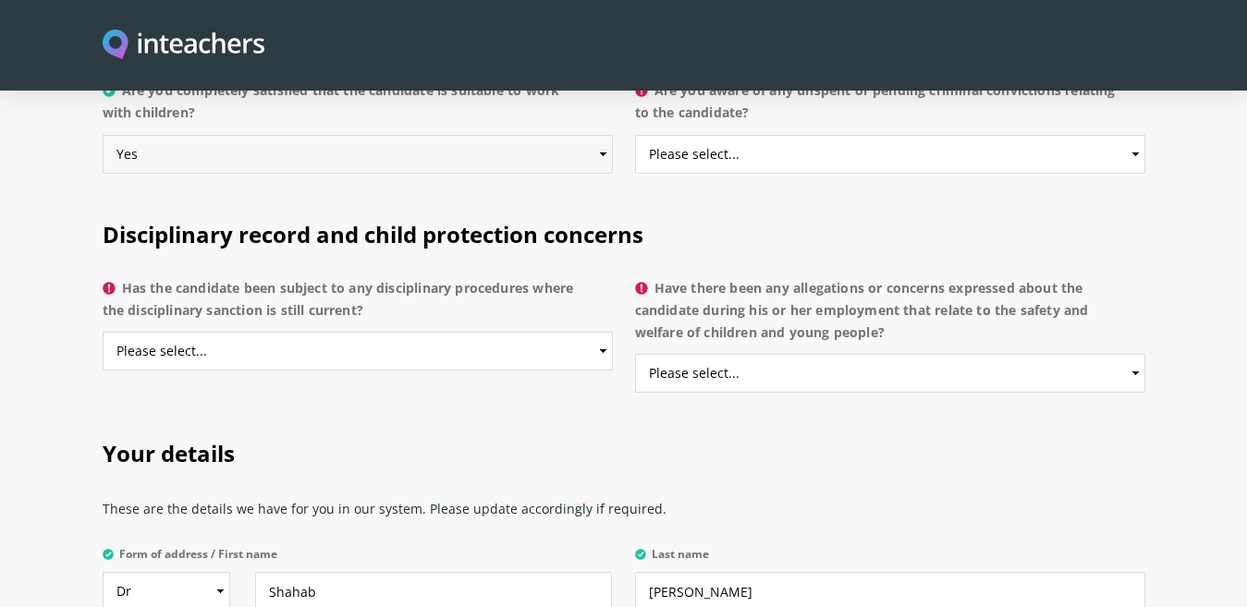
scroll to position [3951, 0]
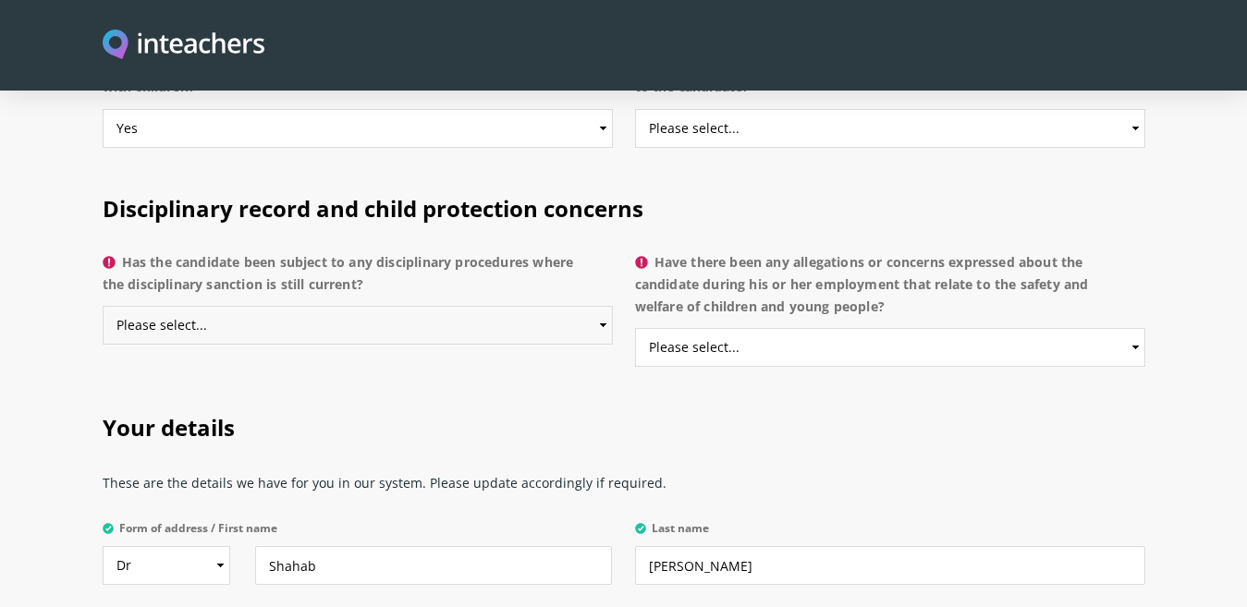
click at [602, 306] on select "Please select... Yes No Do not know" at bounding box center [358, 325] width 510 height 39
select select "No"
click at [103, 306] on select "Please select... Yes No Do not know" at bounding box center [358, 325] width 510 height 39
click at [695, 328] on select "Please select... Yes No Do not know" at bounding box center [890, 347] width 510 height 39
select select "No"
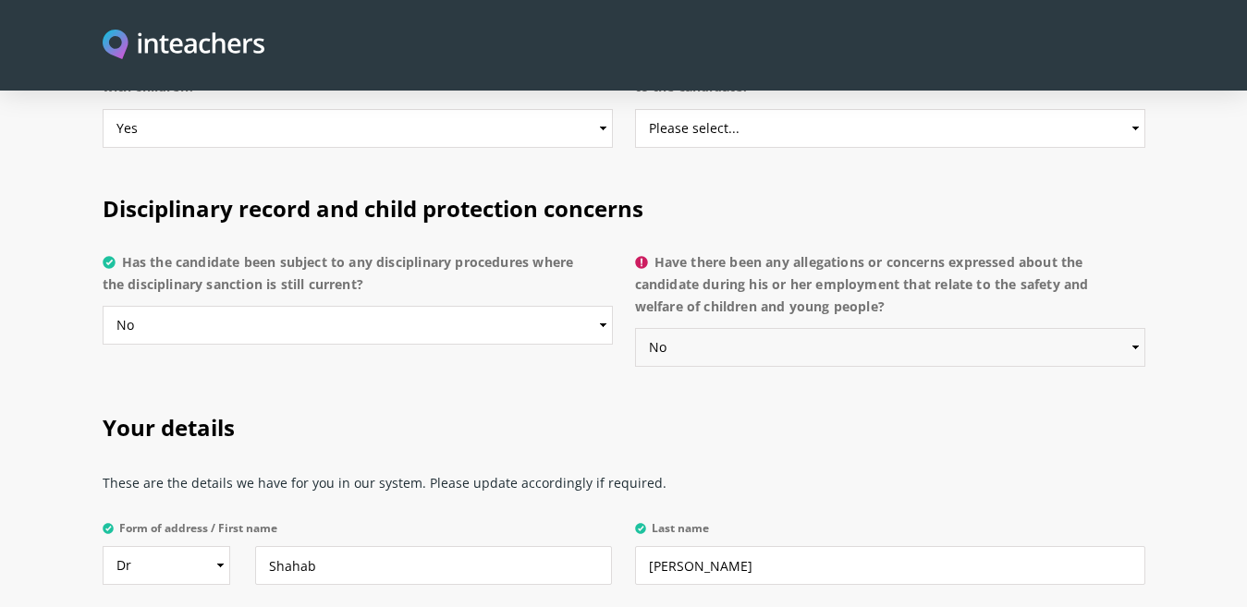
click at [635, 328] on select "Please select... Yes No Do not know" at bounding box center [890, 347] width 510 height 39
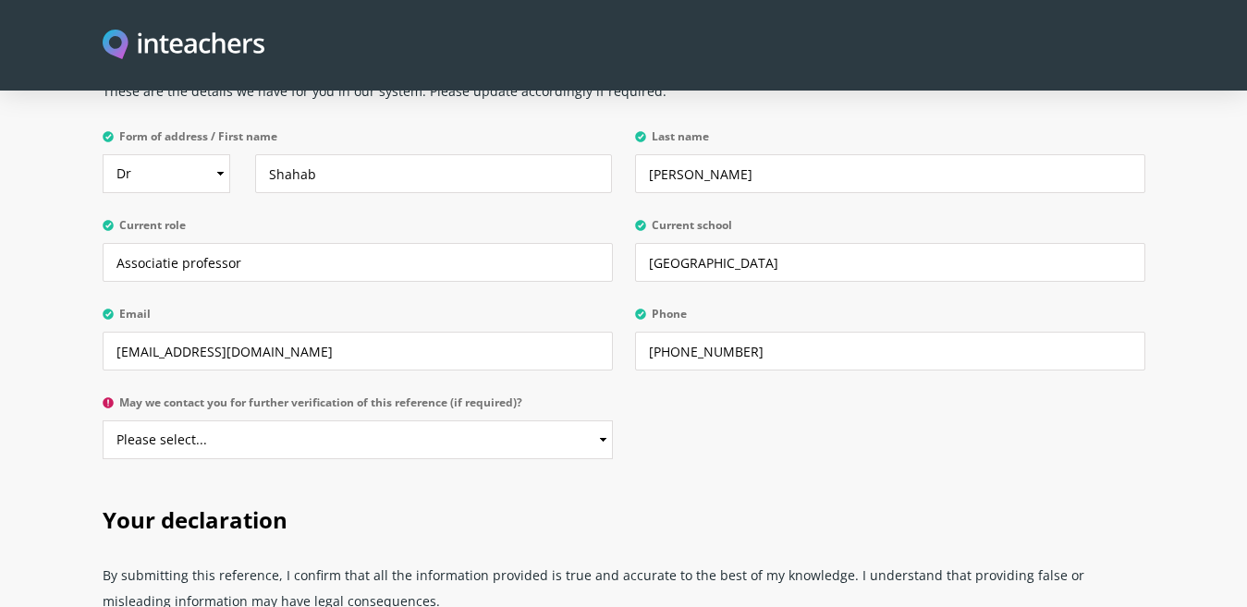
scroll to position [4377, 0]
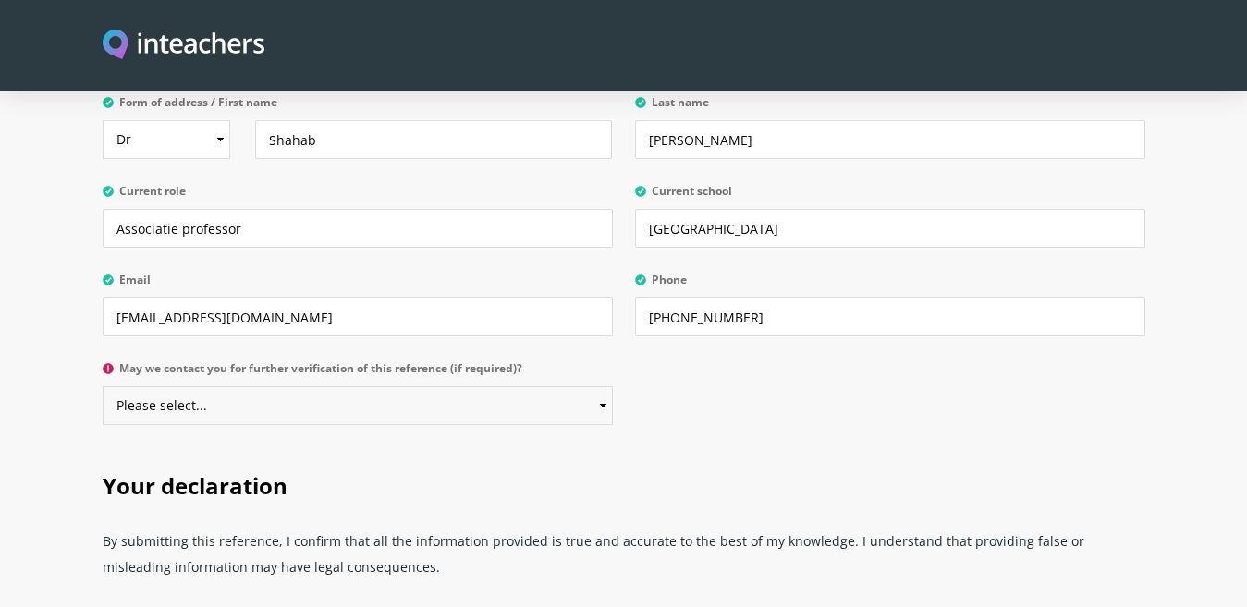
click at [603, 386] on select "Please select... Yes No" at bounding box center [358, 405] width 510 height 39
select select "Yes"
click at [103, 386] on select "Please select... Yes No" at bounding box center [358, 405] width 510 height 39
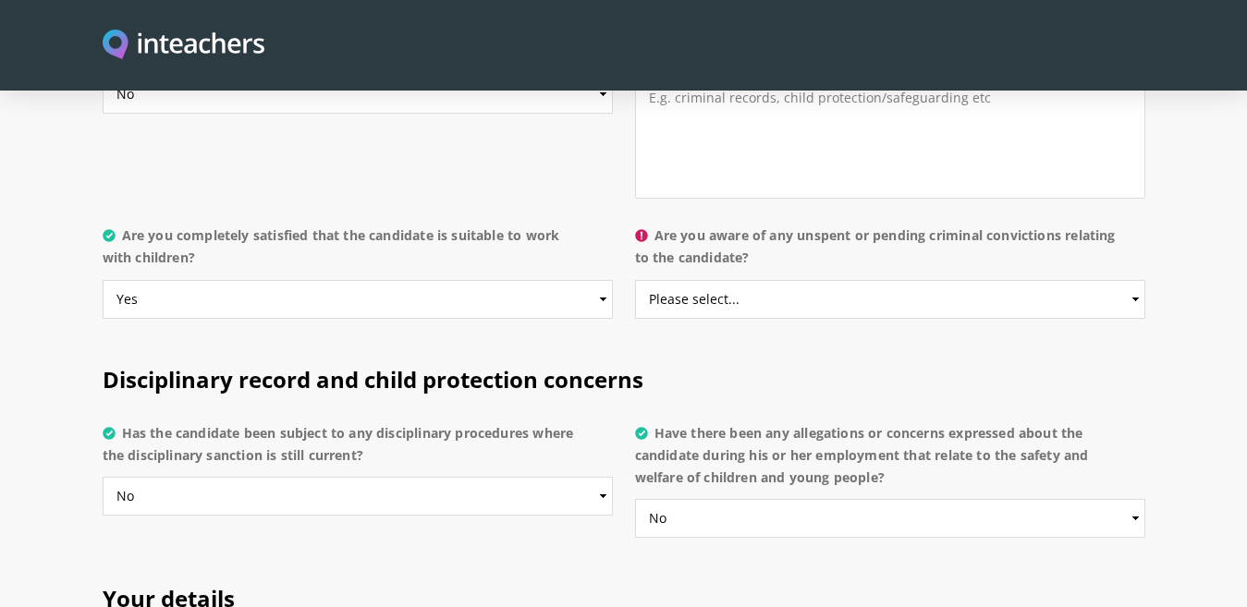
scroll to position [3763, 0]
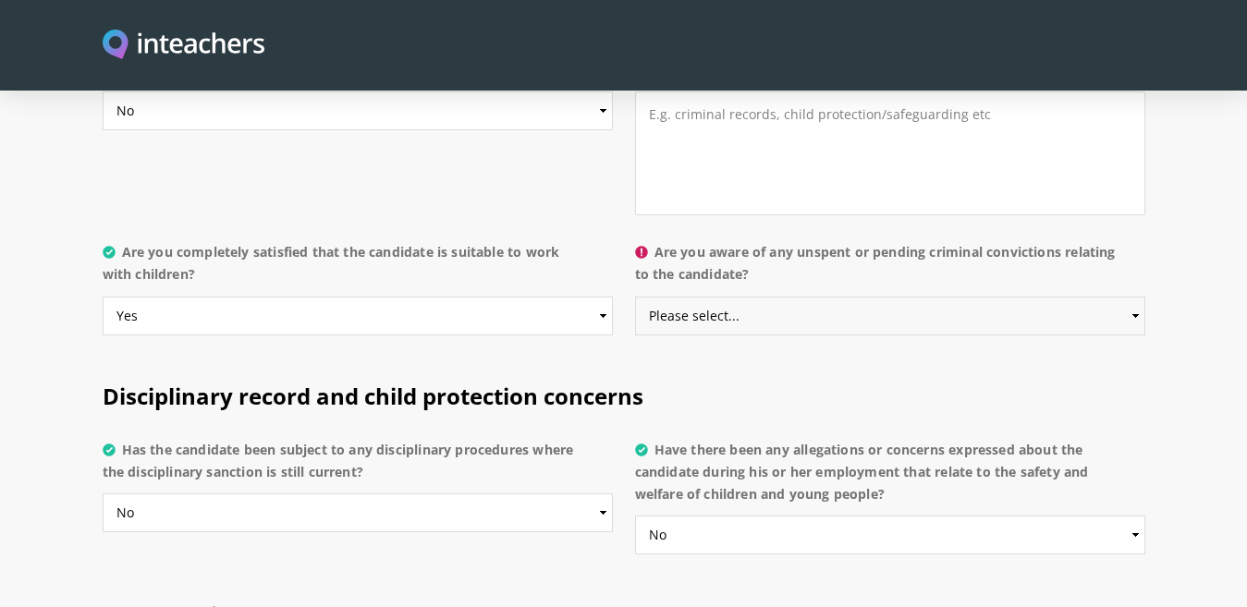
click at [740, 297] on select "Please select... Yes No Do not know" at bounding box center [890, 316] width 510 height 39
select select "No"
click at [635, 297] on select "Please select... Yes No Do not know" at bounding box center [890, 316] width 510 height 39
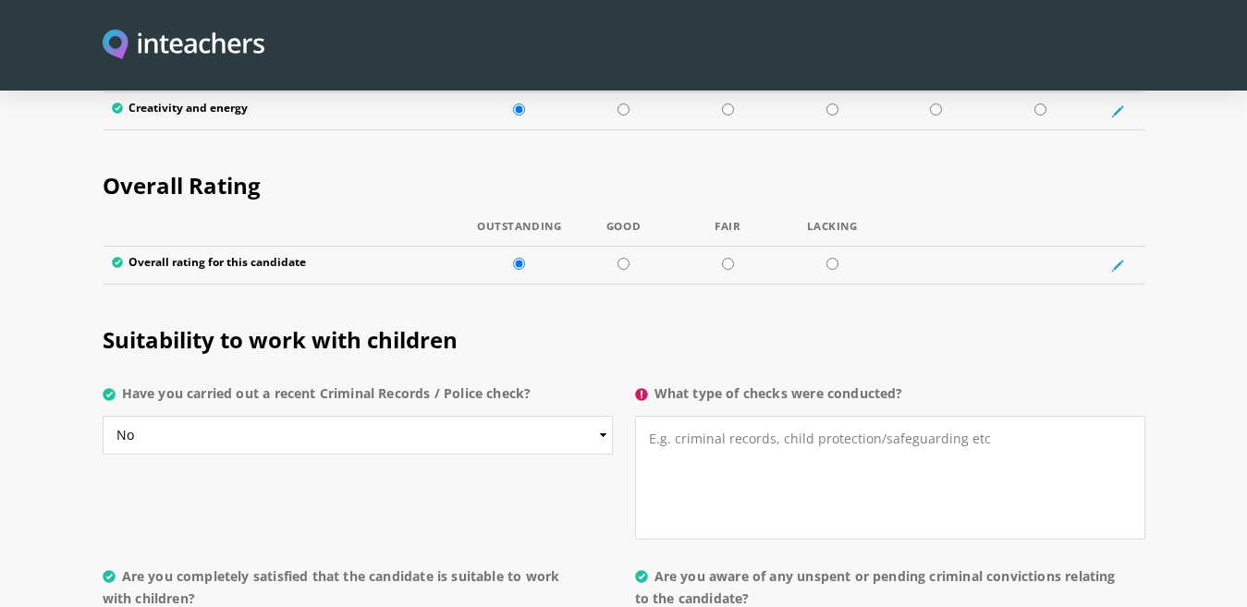
scroll to position [3447, 0]
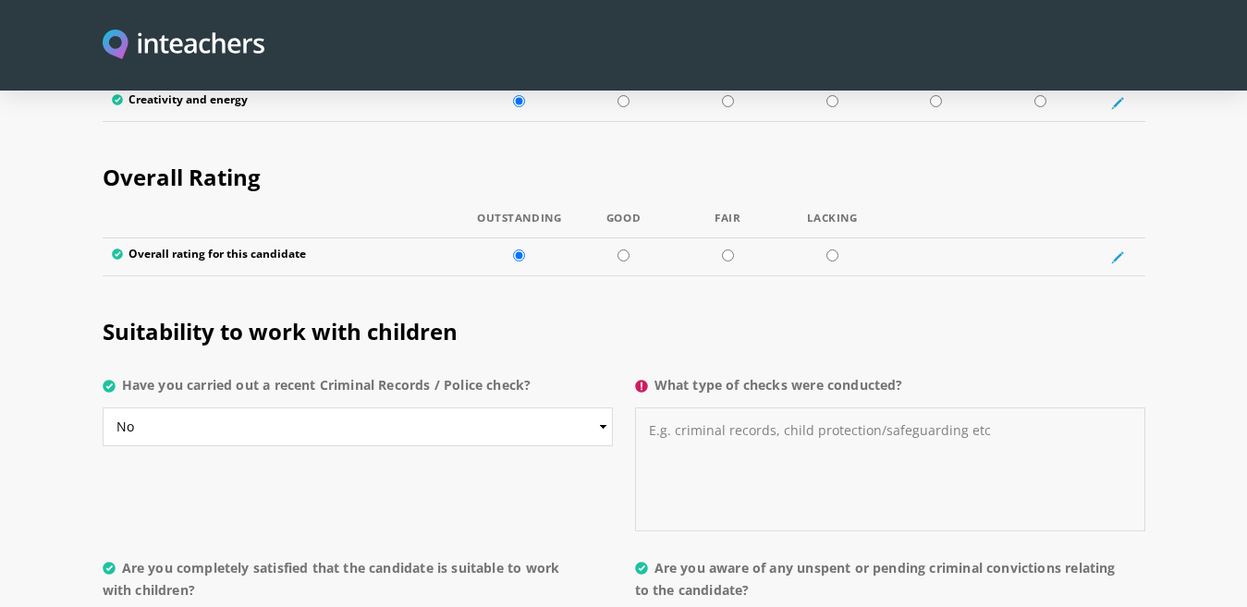
click at [685, 408] on textarea "What type of checks were conducted?" at bounding box center [890, 470] width 510 height 124
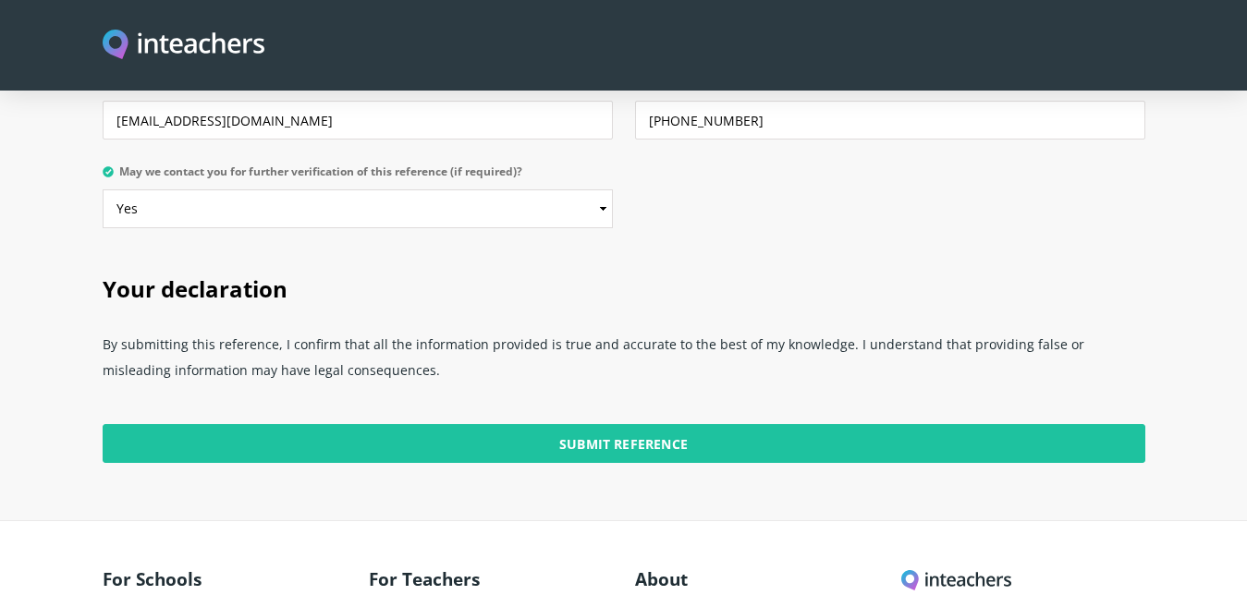
scroll to position [4599, 0]
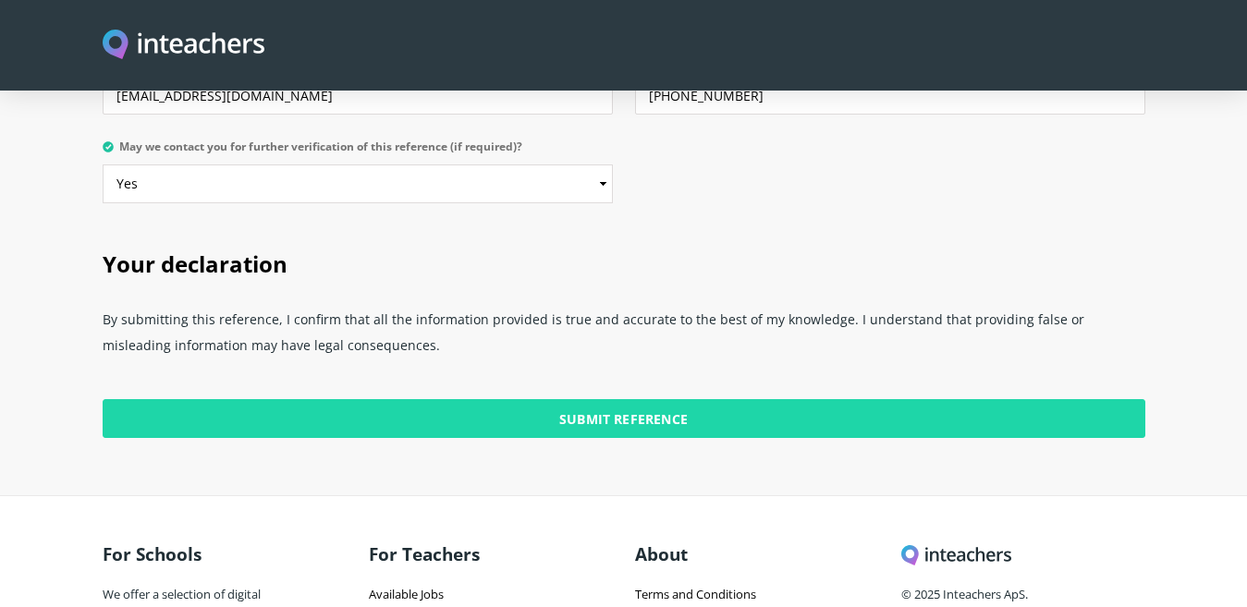
type textarea "NA"
click at [678, 399] on input "Submit Reference" at bounding box center [624, 418] width 1043 height 39
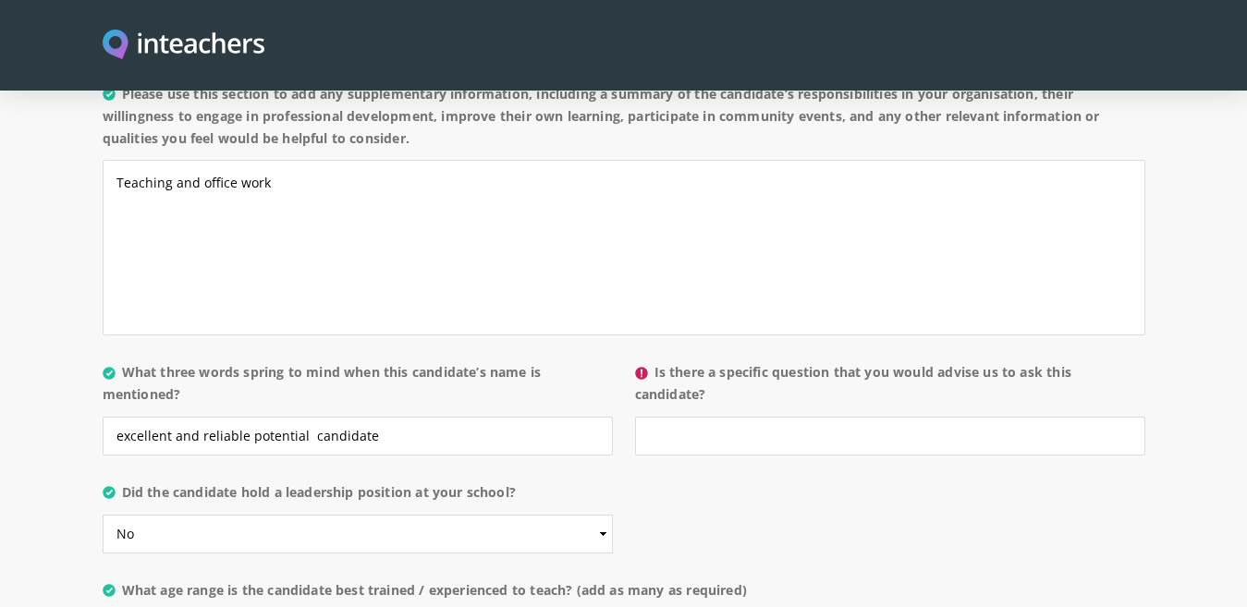
scroll to position [1716, 0]
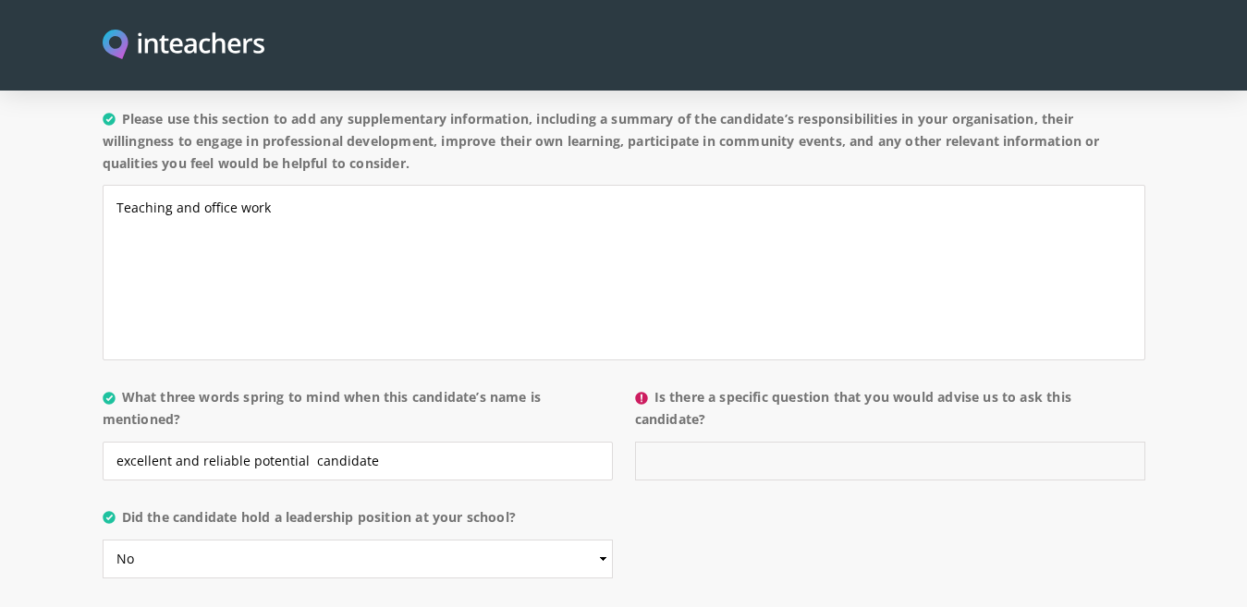
click at [672, 442] on input "Is there a specific question that you would advise us to ask this candidate?" at bounding box center [890, 461] width 510 height 39
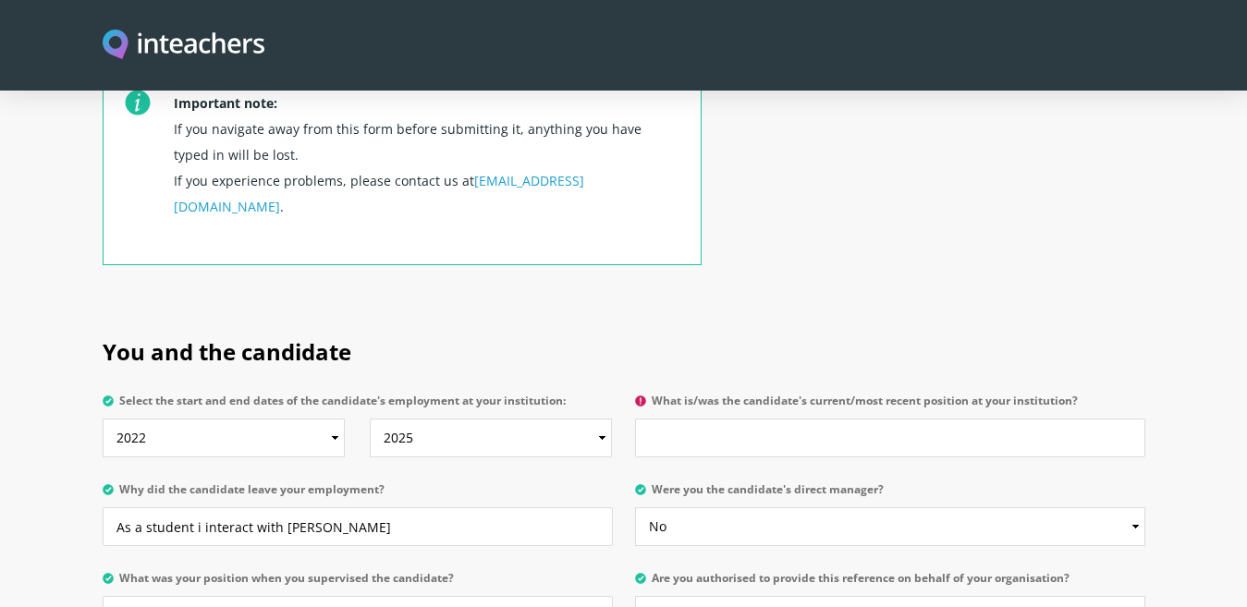
scroll to position [631, 0]
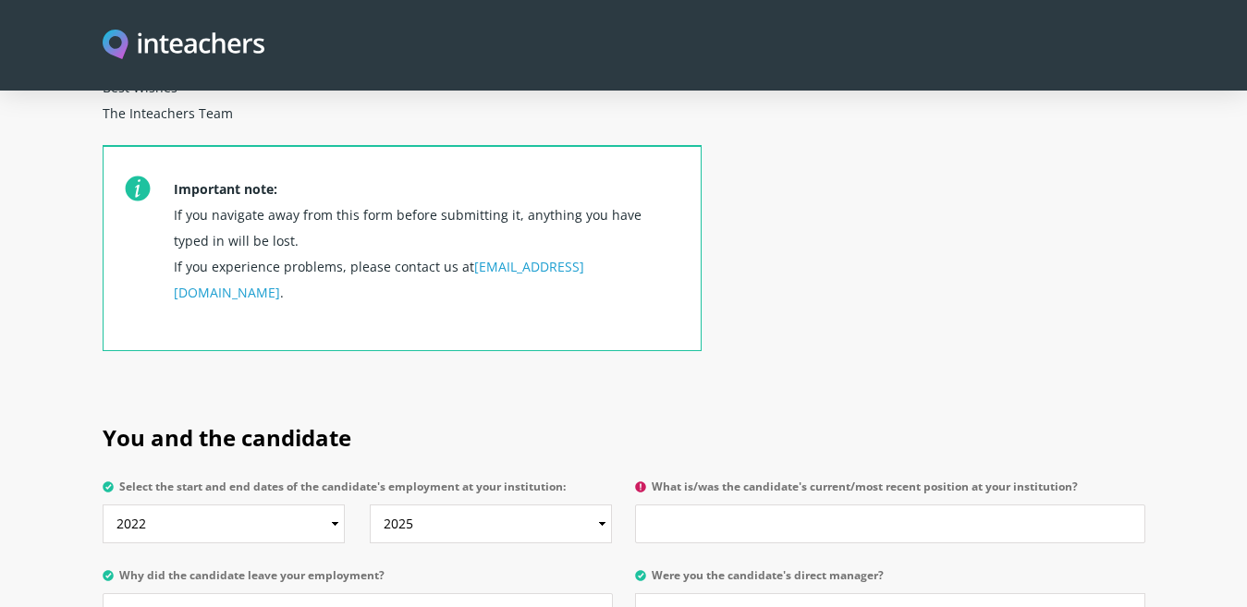
type input "NO"
click at [681, 505] on input "What is/was the candidate's current/most recent position at your institution?" at bounding box center [890, 524] width 510 height 39
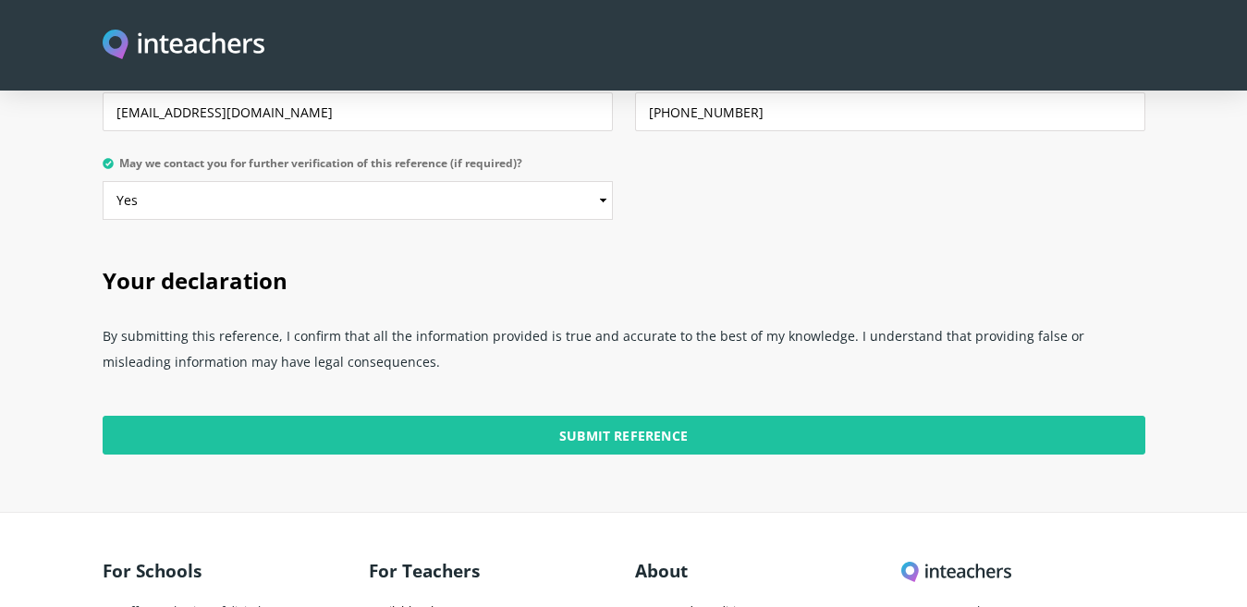
scroll to position [4608, 0]
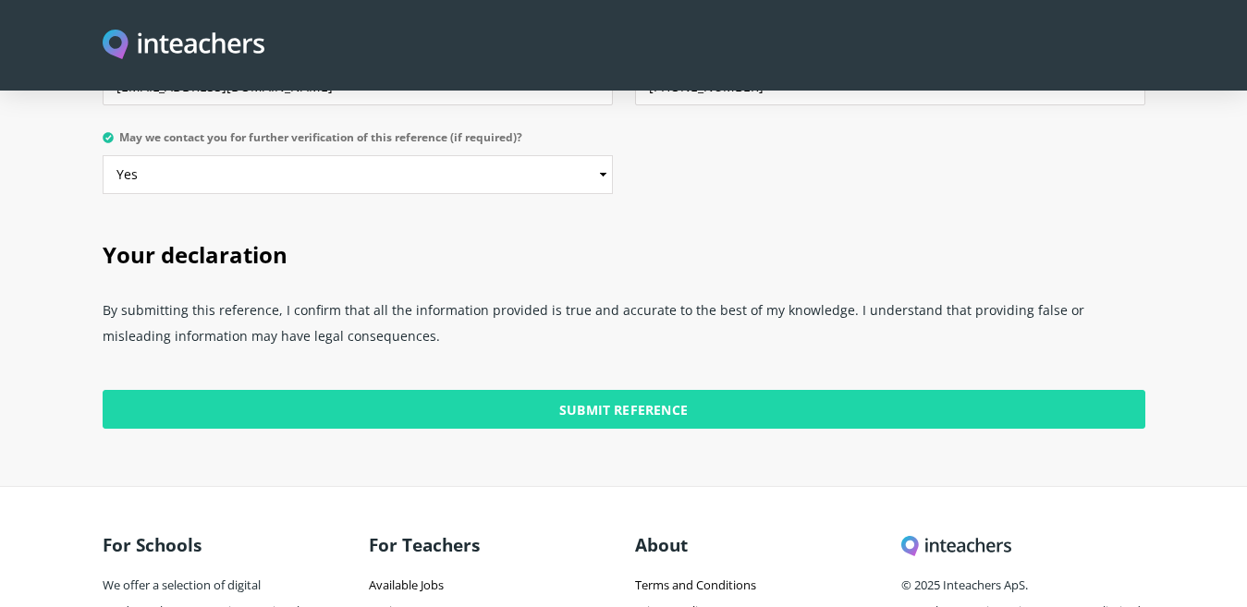
type input "Lecturer"
click at [607, 390] on input "Submit Reference" at bounding box center [624, 409] width 1043 height 39
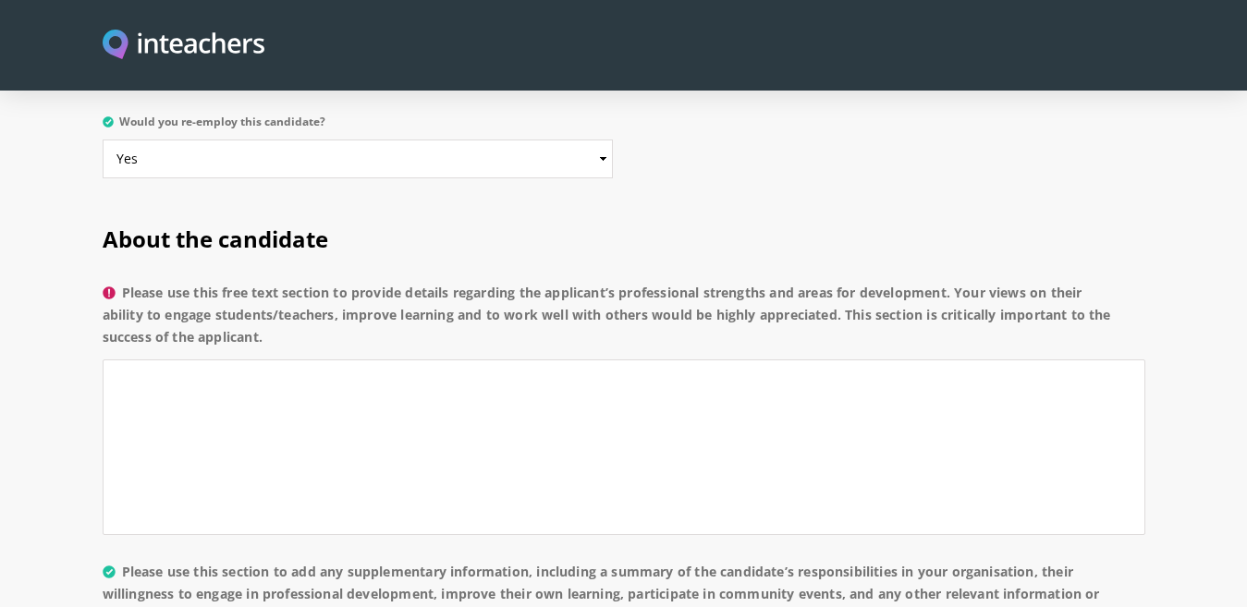
scroll to position [1246, 0]
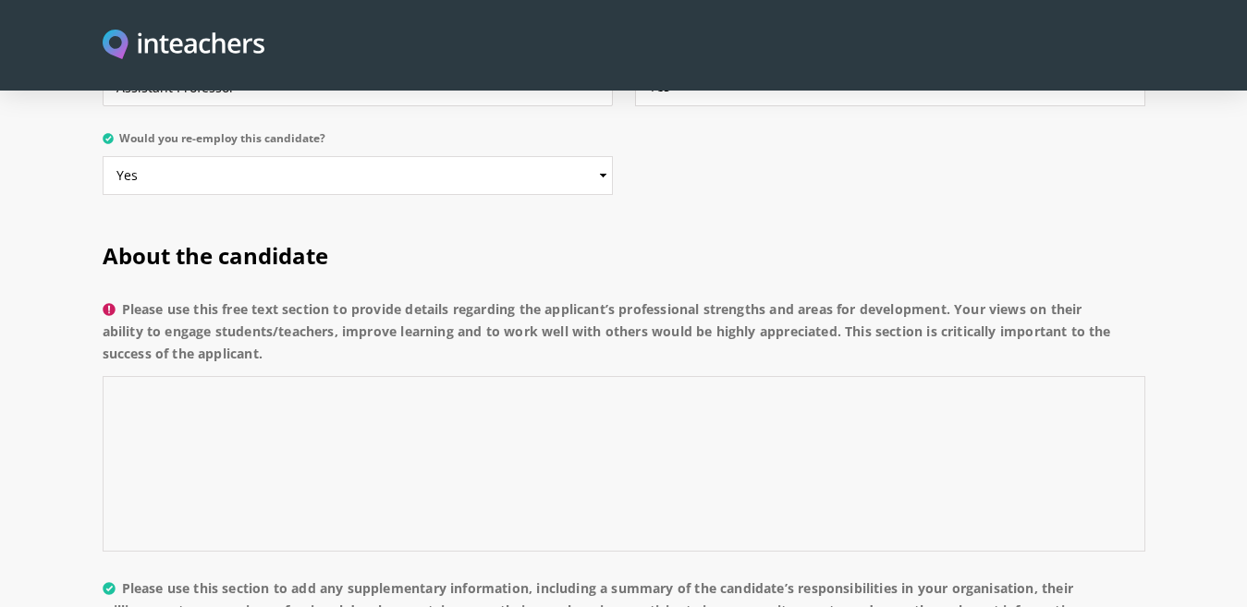
click at [263, 380] on textarea "Please use this free text section to provide details regarding the applicant’s …" at bounding box center [624, 464] width 1043 height 176
click at [295, 384] on textarea "excellent candicate" at bounding box center [624, 464] width 1043 height 176
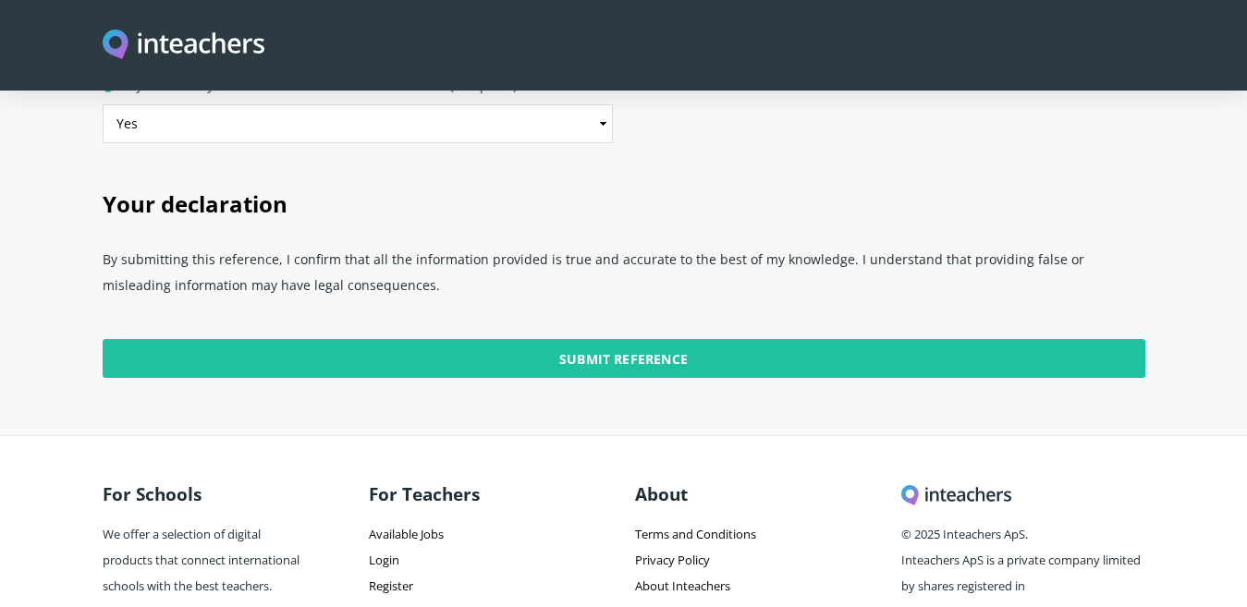
scroll to position [4710, 0]
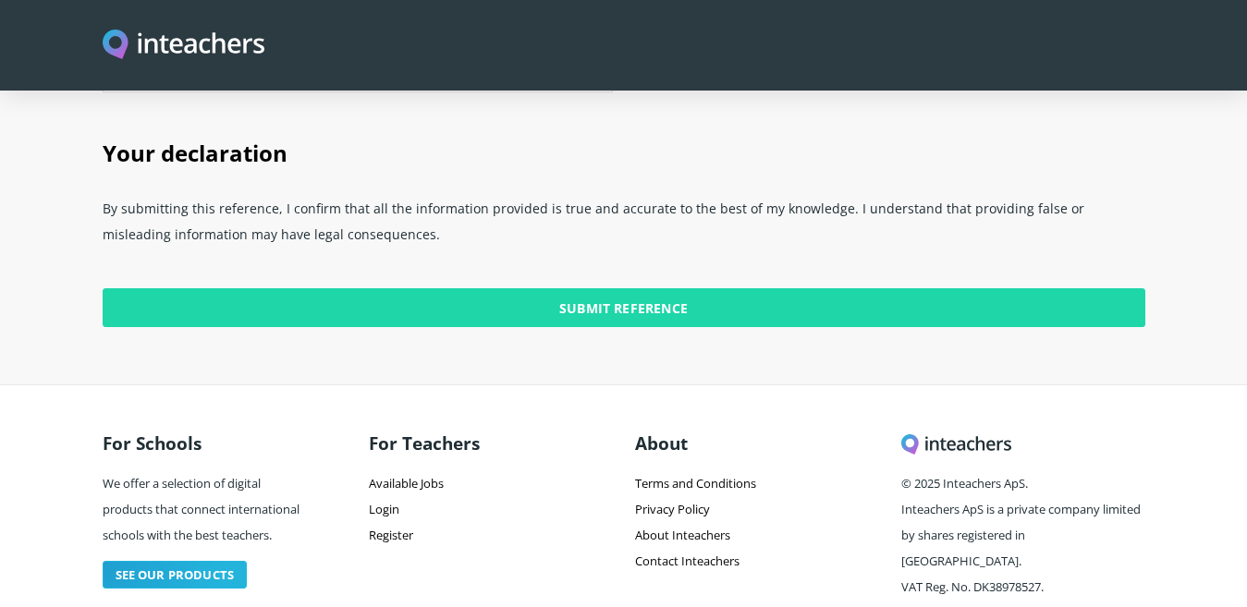
type textarea "excellent candidate"
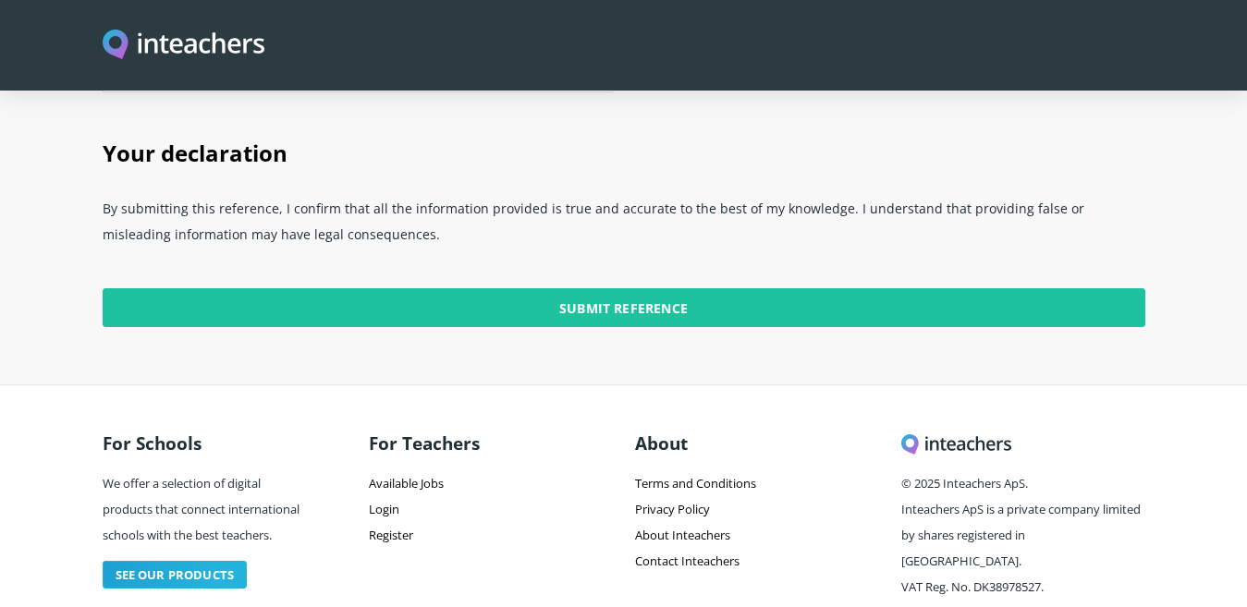
click at [654, 288] on input "Submit Reference" at bounding box center [624, 307] width 1043 height 39
